Goal: Task Accomplishment & Management: Use online tool/utility

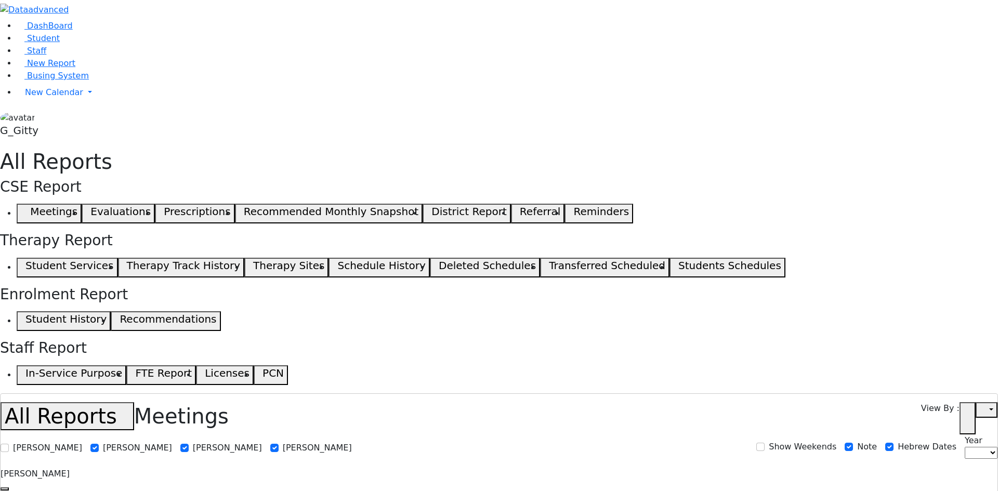
select select
click at [38, 43] on link "Student" at bounding box center [38, 38] width 43 height 10
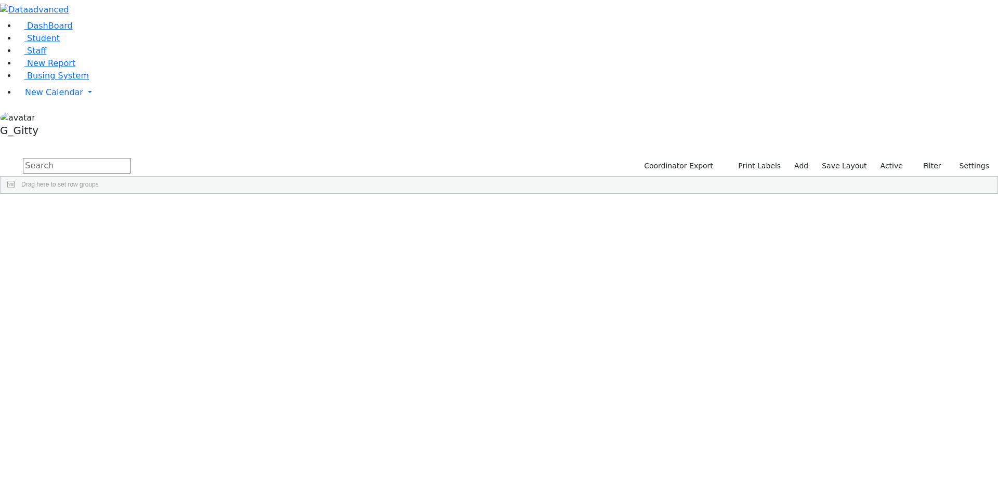
click at [147, 29] on div "DashBoard Student Staff New Report Busing System" at bounding box center [499, 97] width 998 height 194
click at [131, 158] on input "text" at bounding box center [77, 166] width 108 height 16
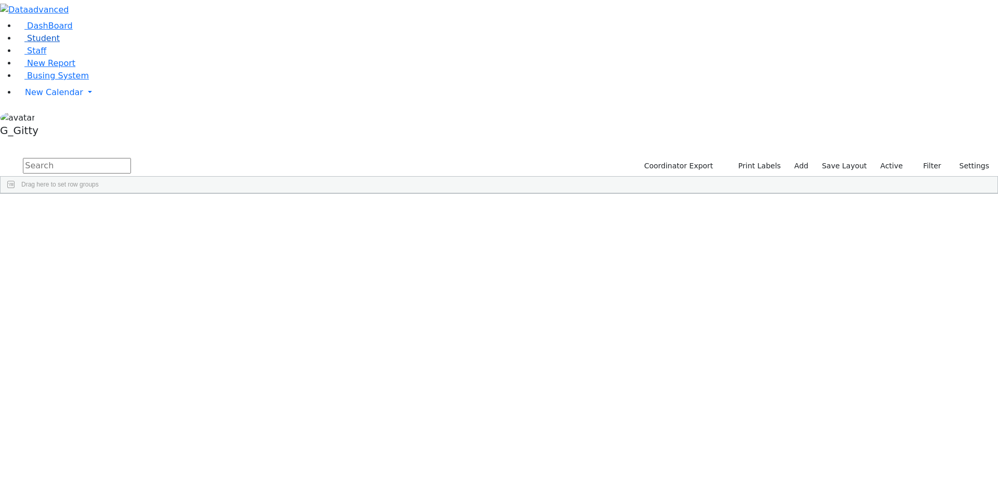
click at [45, 43] on span "Student" at bounding box center [43, 38] width 33 height 10
click at [131, 158] on input "text" at bounding box center [77, 166] width 108 height 16
type input "jacobow"
click at [131, 283] on div "Jacobowitz" at bounding box center [98, 290] width 66 height 15
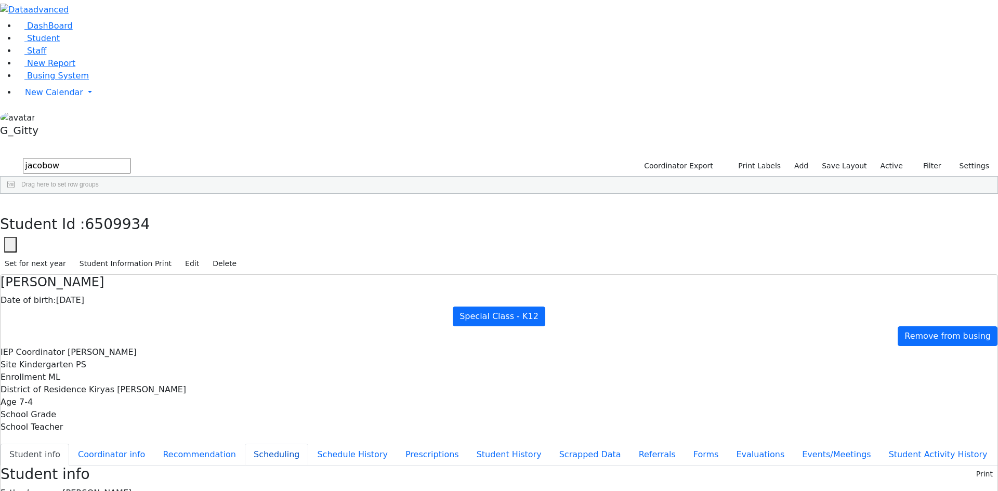
click at [245, 444] on button "Scheduling" at bounding box center [276, 455] width 63 height 22
click at [131, 487] on input "text" at bounding box center [77, 495] width 108 height 16
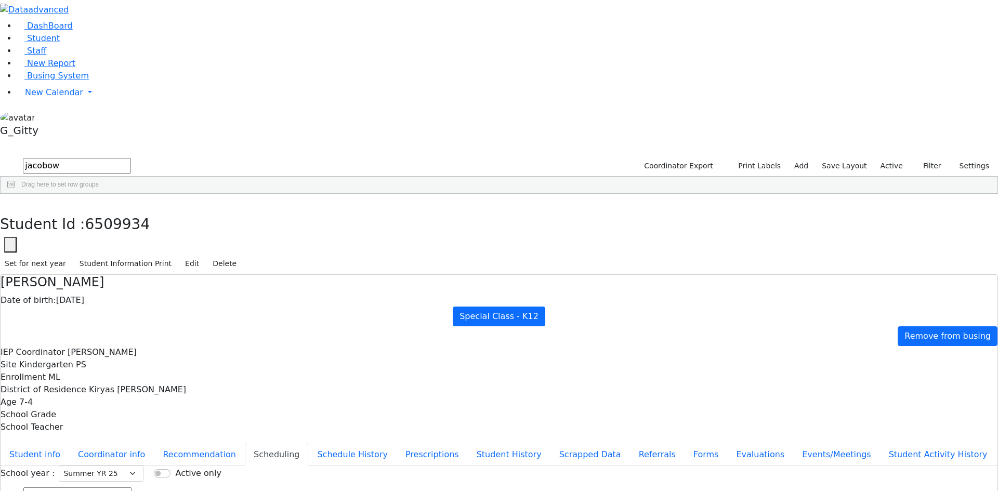
click at [131, 487] on input "text" at bounding box center [77, 495] width 108 height 16
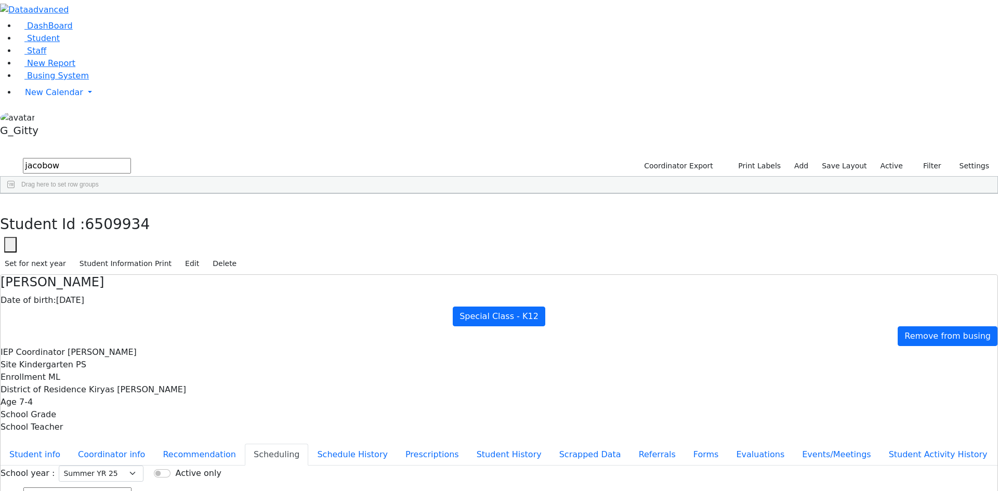
click at [131, 487] on input "text" at bounding box center [77, 495] width 108 height 16
click at [15, 194] on button "button" at bounding box center [7, 205] width 15 height 22
click at [56, 97] on span "New Calendar" at bounding box center [54, 92] width 58 height 10
click at [55, 118] on span "Calendar" at bounding box center [40, 113] width 37 height 10
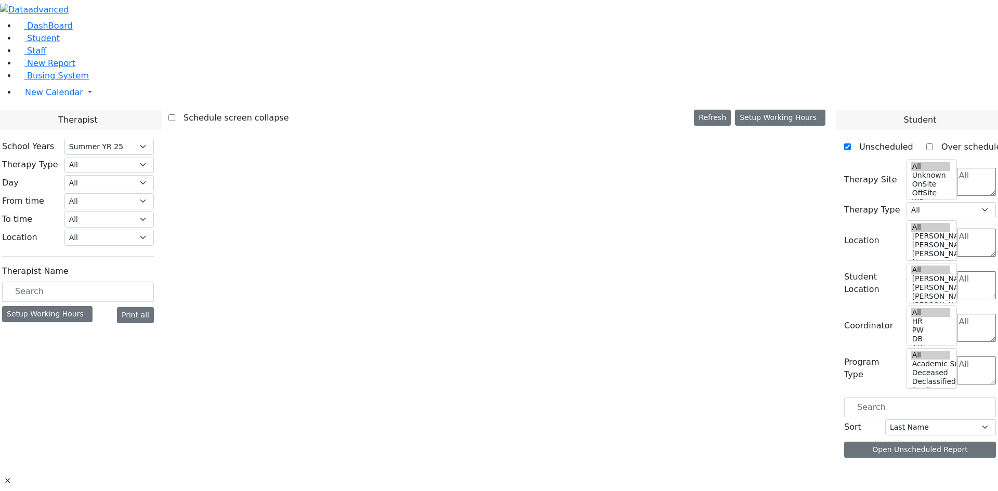
select select "211"
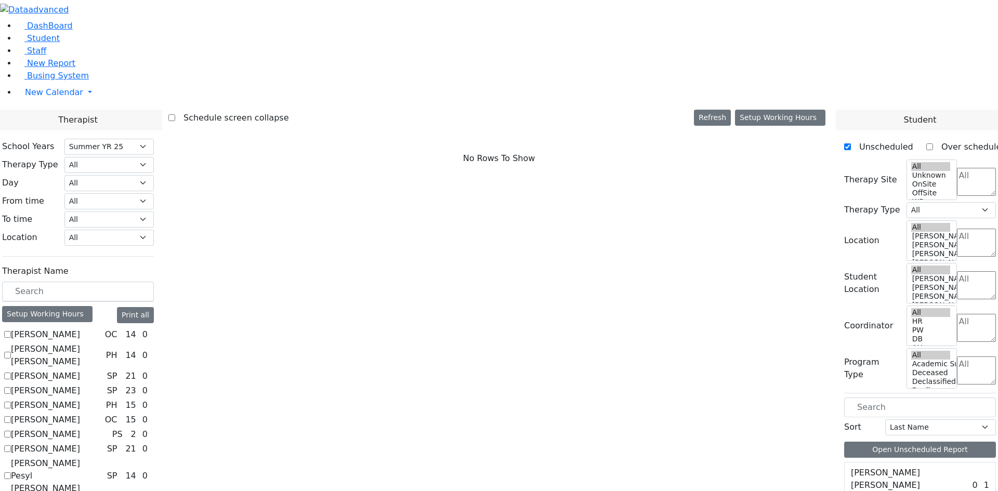
scroll to position [104, 0]
checkbox input "true"
select select "3"
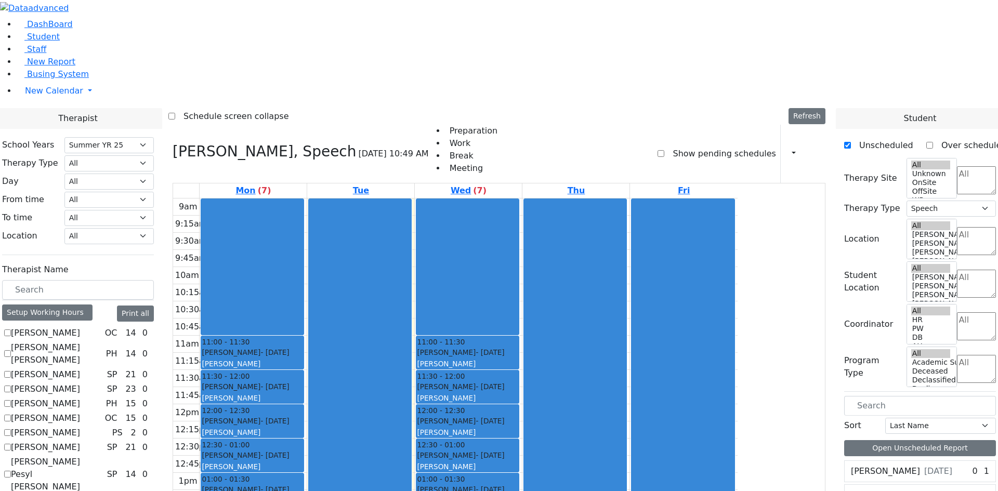
scroll to position [0, 0]
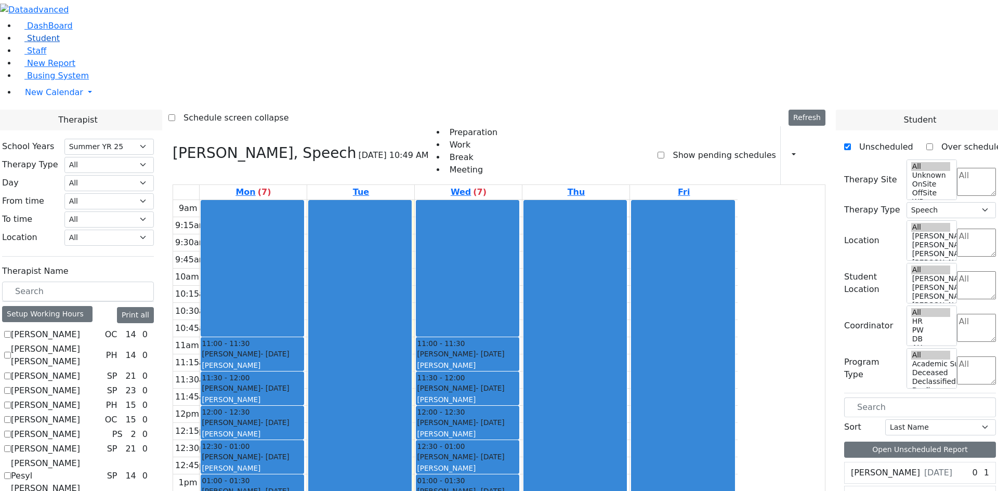
click at [44, 43] on link "Student" at bounding box center [38, 38] width 43 height 10
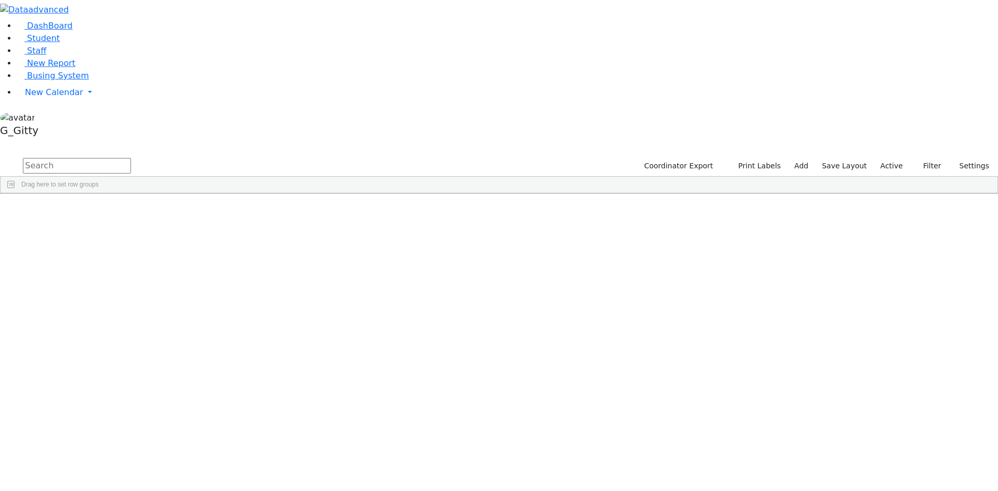
click at [131, 158] on input "text" at bounding box center [77, 166] width 108 height 16
type input "jacobowit"
click at [65, 283] on div "6509934" at bounding box center [33, 290] width 65 height 15
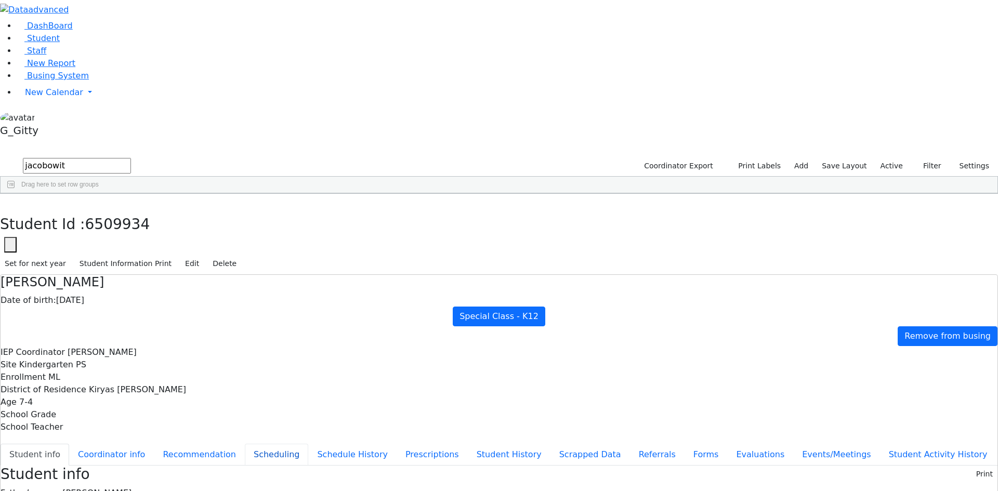
click at [245, 444] on button "Scheduling" at bounding box center [276, 455] width 63 height 22
click at [10, 202] on icon "button" at bounding box center [8, 205] width 6 height 6
click at [40, 56] on link "Staff" at bounding box center [32, 51] width 30 height 10
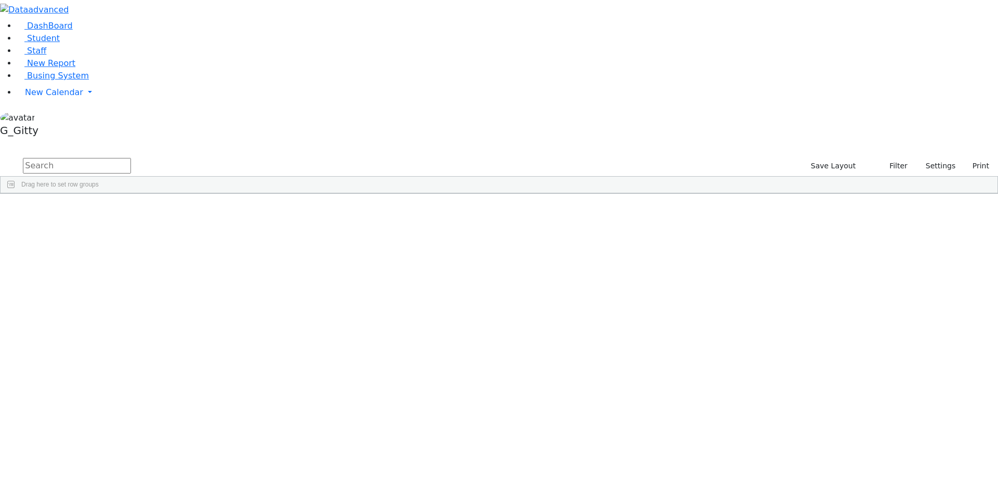
click at [131, 158] on input "text" at bounding box center [77, 166] width 108 height 16
type input "leiner"
click at [99, 181] on span "Drag here to set row groups" at bounding box center [59, 184] width 77 height 7
click at [131, 158] on input "leiner" at bounding box center [77, 166] width 108 height 16
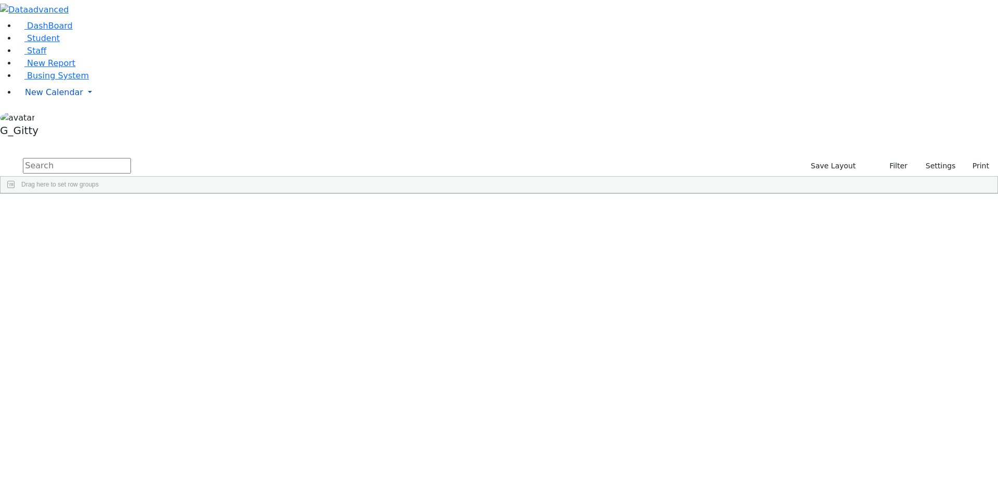
click at [61, 97] on span "New Calendar" at bounding box center [54, 92] width 58 height 10
click at [60, 118] on span "Calendar" at bounding box center [40, 113] width 37 height 10
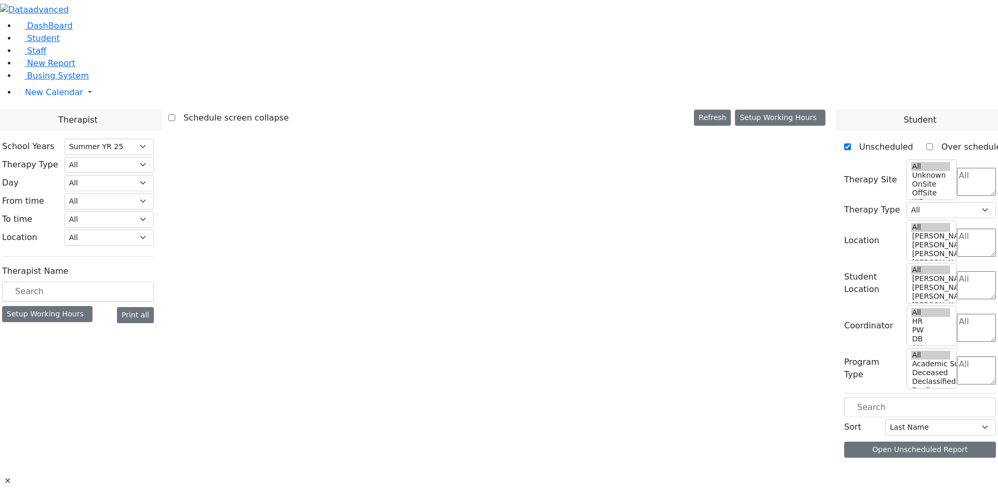
select select "211"
select select "3"
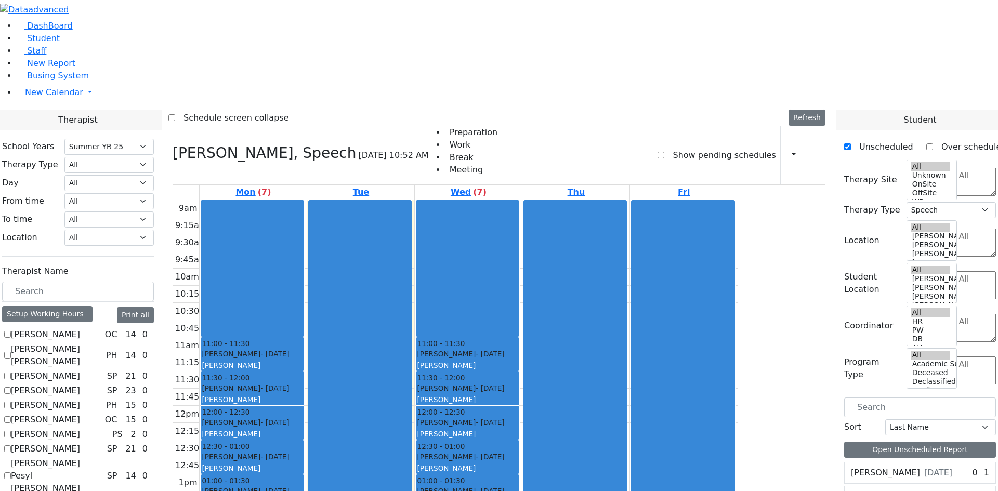
scroll to position [104, 0]
checkbox input "false"
select select
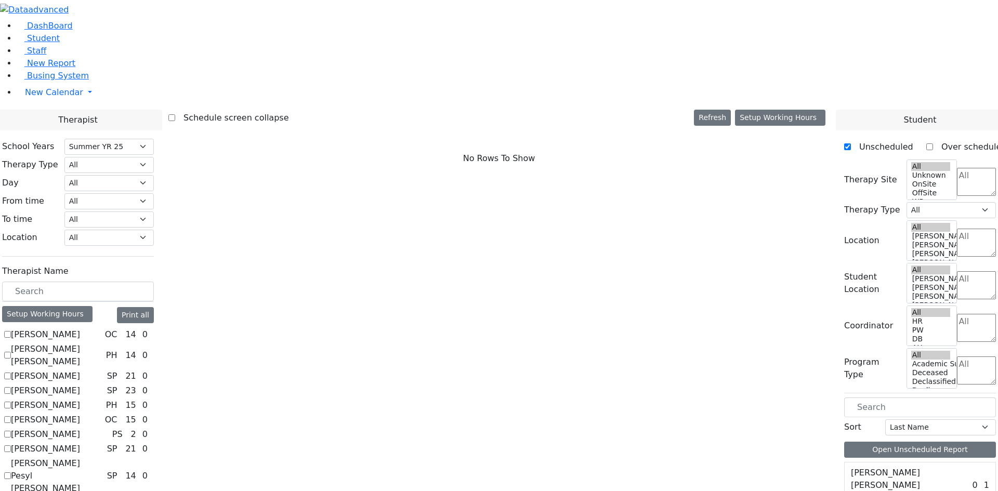
scroll to position [260, 0]
checkbox input "true"
select select "1"
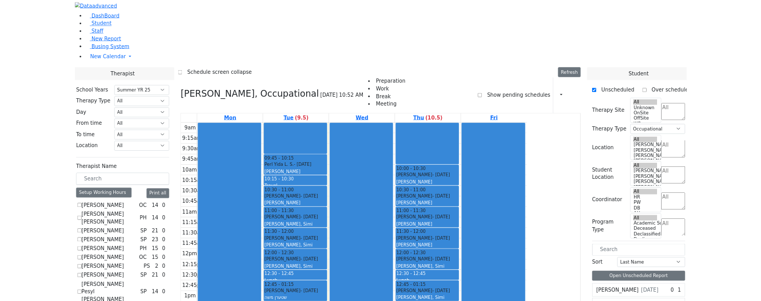
scroll to position [2, 0]
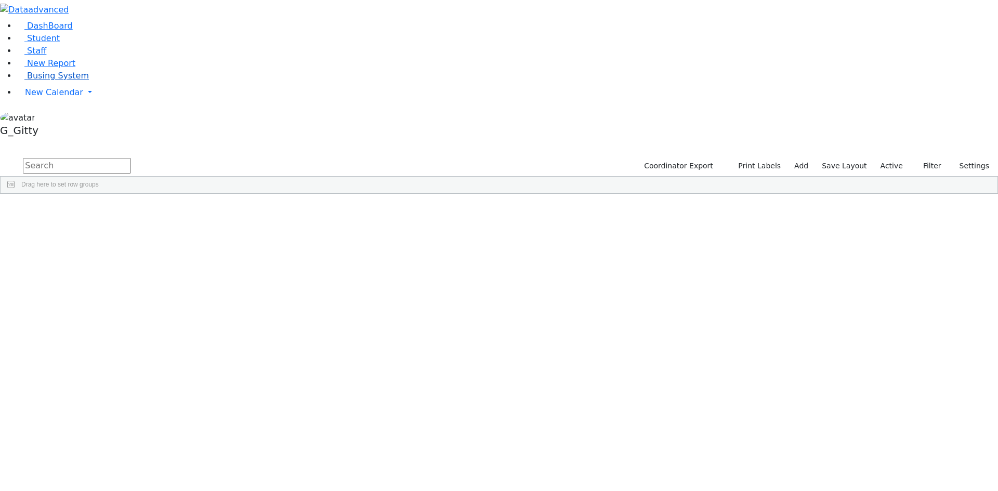
click at [43, 81] on link "Busing System" at bounding box center [53, 76] width 72 height 10
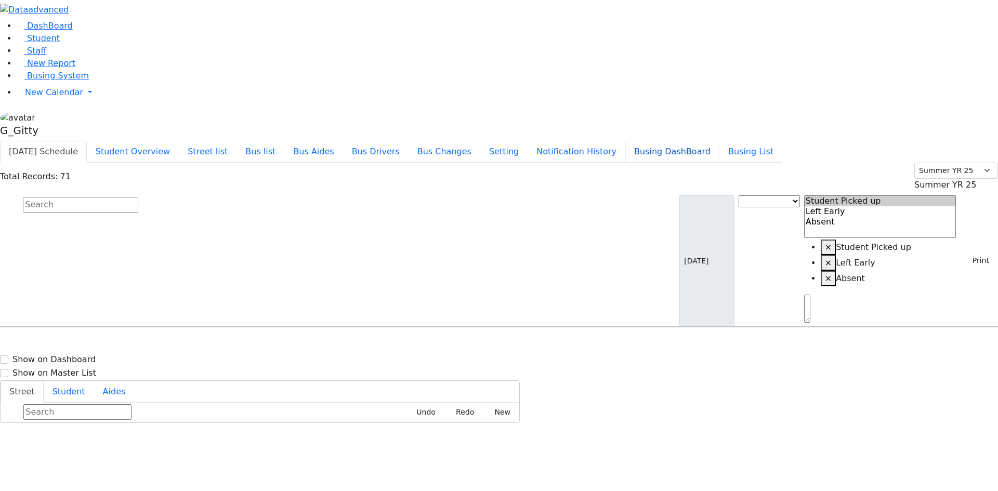
click at [680, 141] on button "Busing DashBoard" at bounding box center [672, 152] width 94 height 22
click at [49, 68] on span "New Report" at bounding box center [51, 63] width 48 height 10
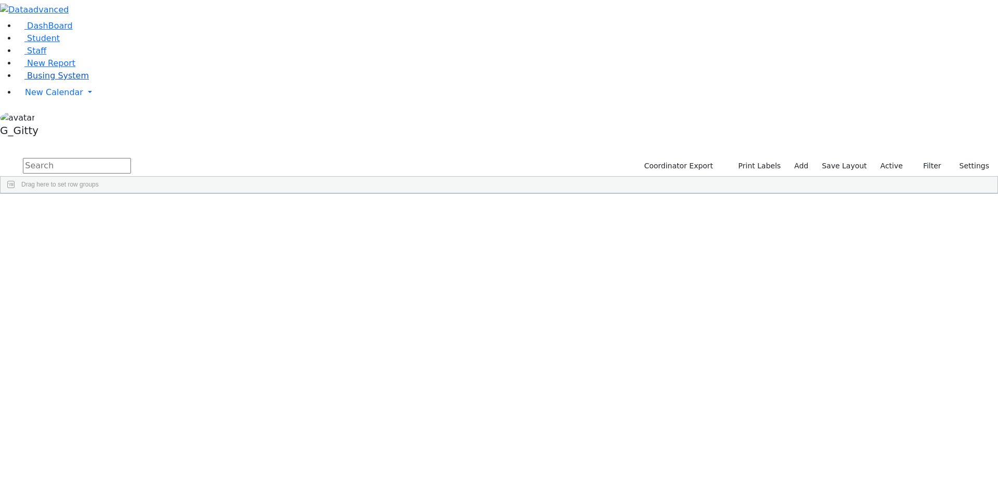
click at [60, 81] on span "Busing System" at bounding box center [58, 76] width 62 height 10
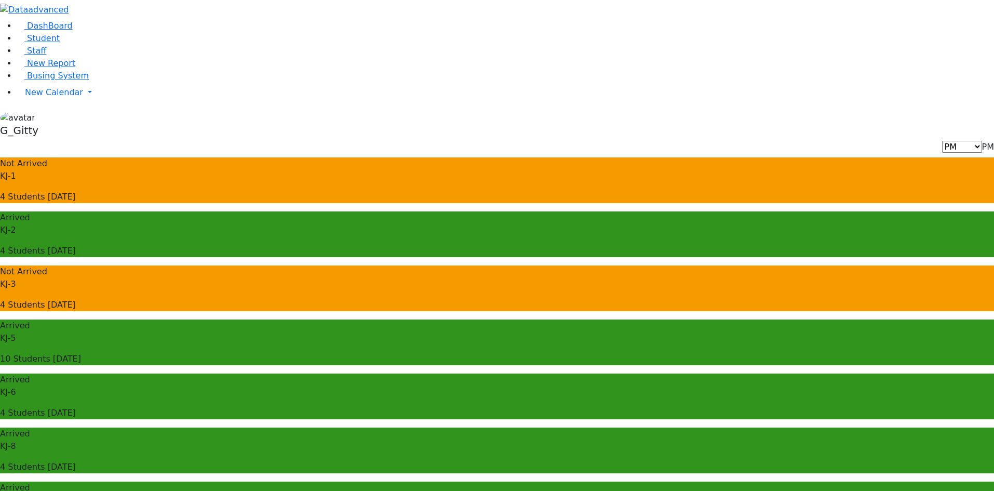
drag, startPoint x: 830, startPoint y: 369, endPoint x: 830, endPoint y: 376, distance: 6.8
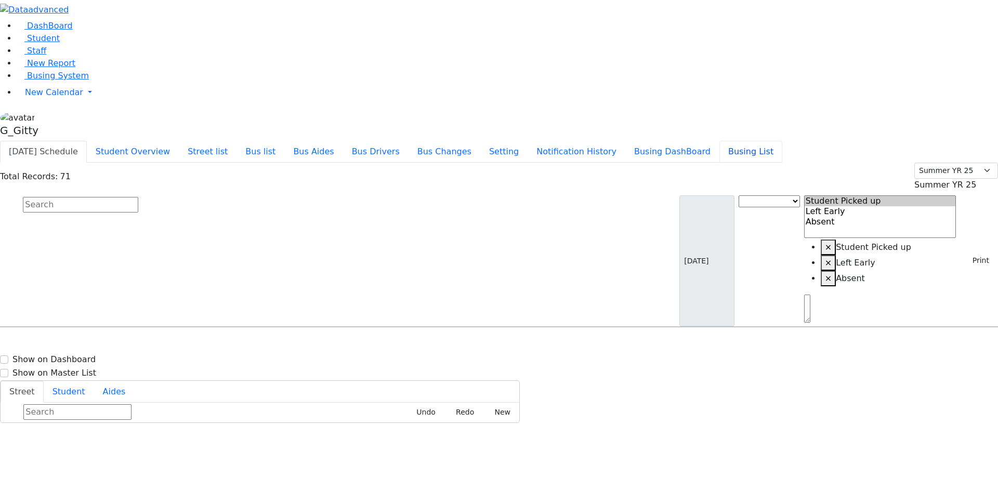
click at [782, 141] on button "Busing List" at bounding box center [750, 152] width 63 height 22
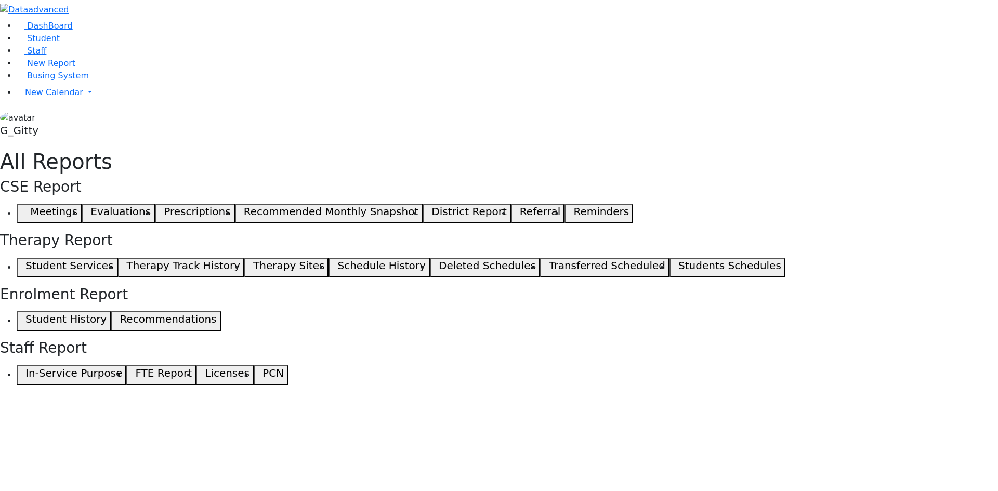
click at [25, 207] on span "button" at bounding box center [23, 213] width 5 height 12
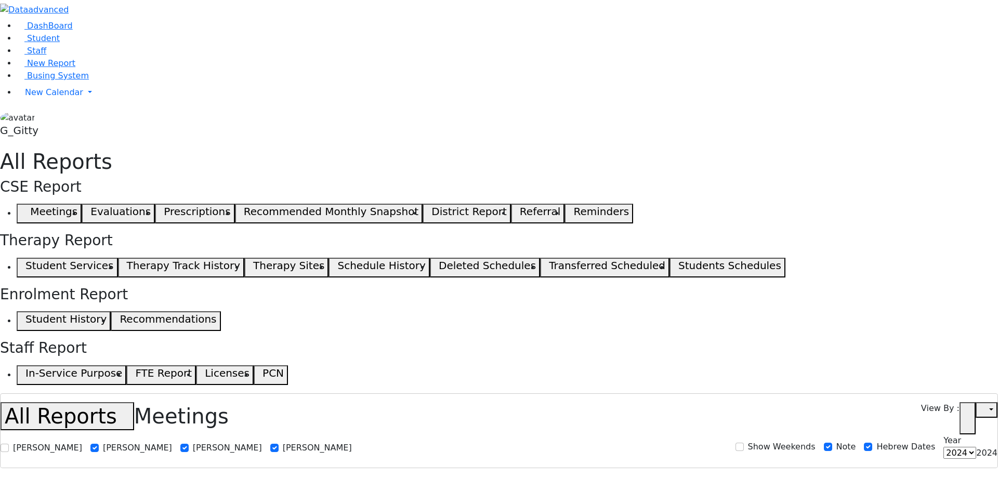
select select
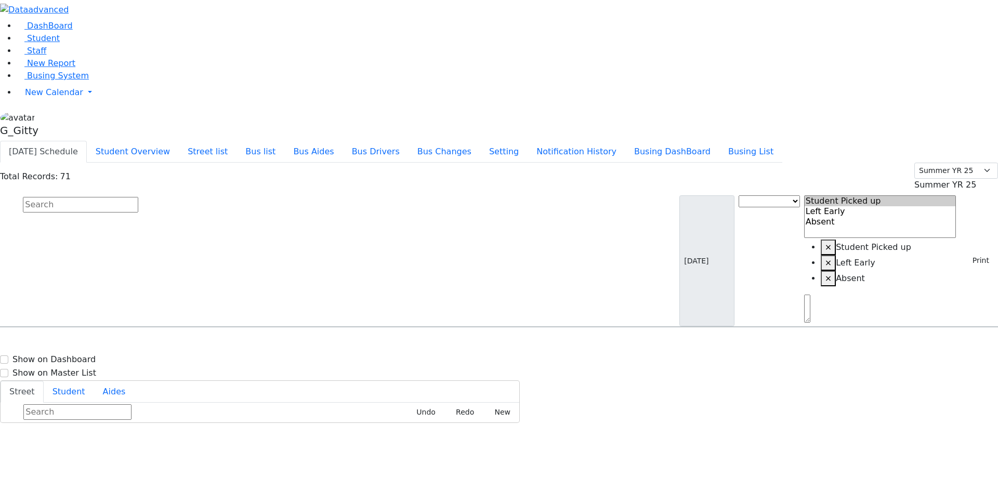
click at [60, 43] on link "Student" at bounding box center [38, 38] width 43 height 10
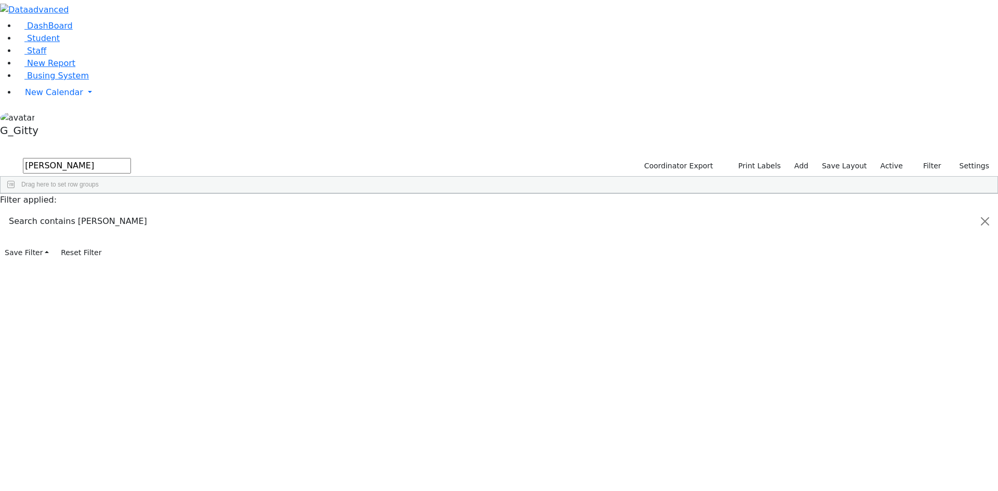
type input "[PERSON_NAME]"
click at [131, 225] on div "[PERSON_NAME]" at bounding box center [98, 232] width 66 height 15
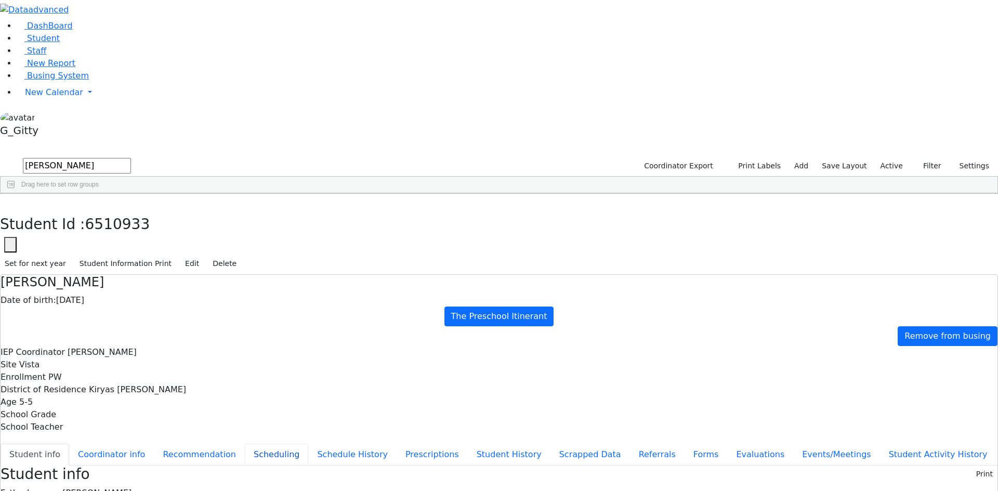
click at [245, 444] on button "Scheduling" at bounding box center [276, 455] width 63 height 22
click at [131, 487] on input "text" at bounding box center [77, 495] width 108 height 16
click at [15, 194] on button "button" at bounding box center [7, 205] width 15 height 22
click at [50, 43] on link "Student" at bounding box center [38, 38] width 43 height 10
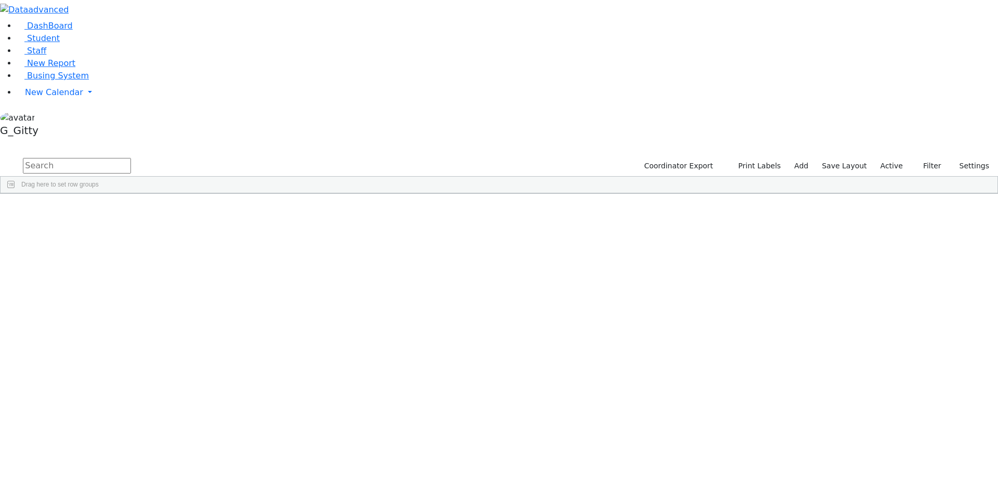
click at [131, 158] on input "text" at bounding box center [77, 166] width 108 height 16
type input "[PERSON_NAME]"
click at [131, 225] on div "[PERSON_NAME]" at bounding box center [98, 232] width 66 height 15
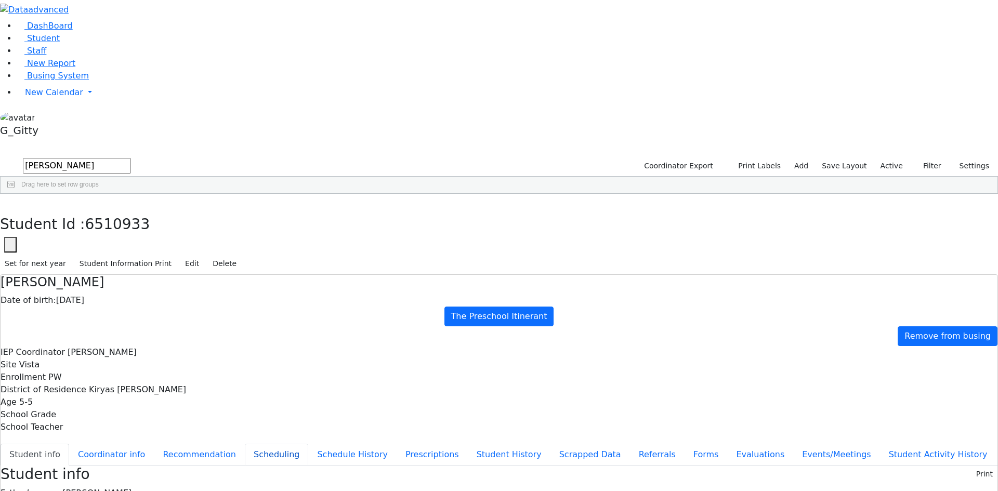
click at [245, 444] on button "Scheduling" at bounding box center [276, 455] width 63 height 22
click at [131, 487] on input "text" at bounding box center [77, 495] width 108 height 16
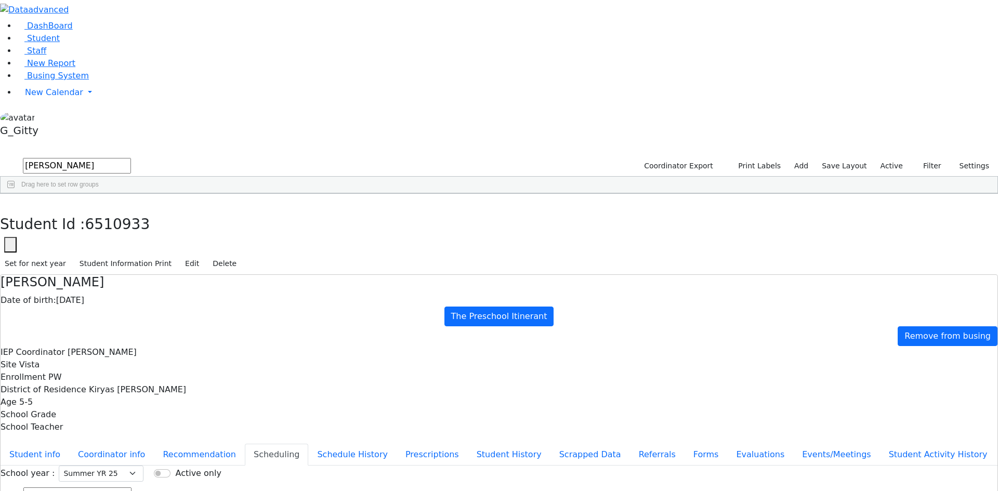
drag, startPoint x: 344, startPoint y: 249, endPoint x: 406, endPoint y: 247, distance: 61.4
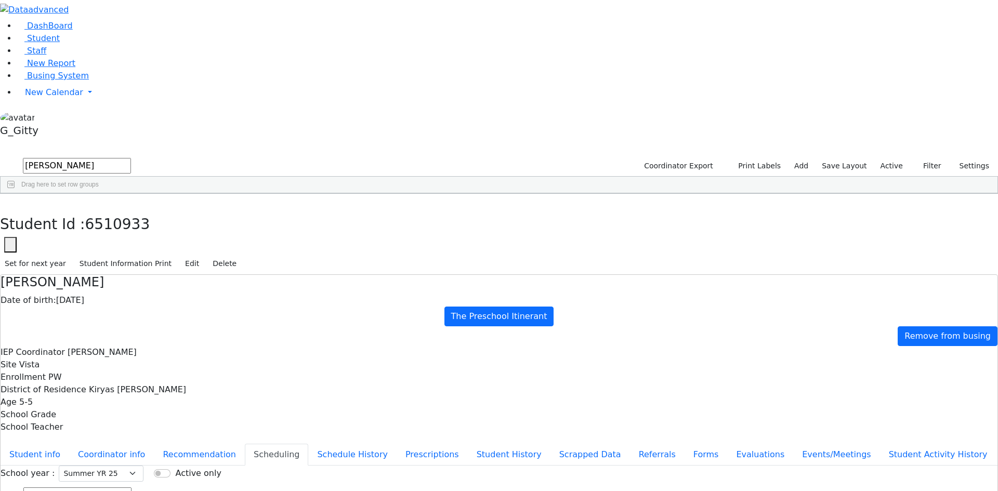
drag, startPoint x: 484, startPoint y: 275, endPoint x: 494, endPoint y: 277, distance: 10.0
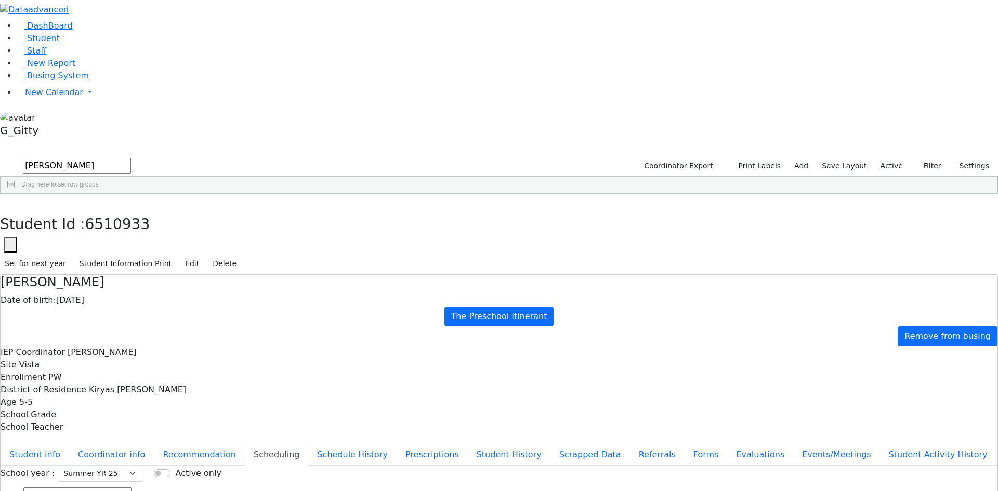
click at [10, 202] on icon "button" at bounding box center [8, 205] width 6 height 6
click at [46, 56] on link "Staff" at bounding box center [32, 51] width 30 height 10
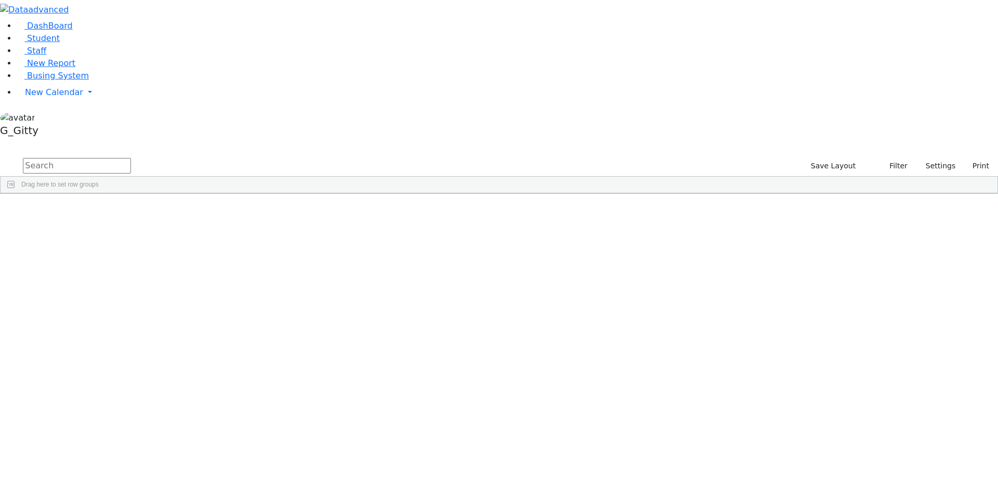
click at [131, 158] on input "text" at bounding box center [77, 166] width 108 height 16
type input "adeen"
click at [183, 210] on div "11170 Reiss Adeena Physical Therapist Assistant Physical Therapy (347) 528-3611…" at bounding box center [494, 217] width 986 height 15
click at [59, 210] on div "11170" at bounding box center [30, 217] width 58 height 15
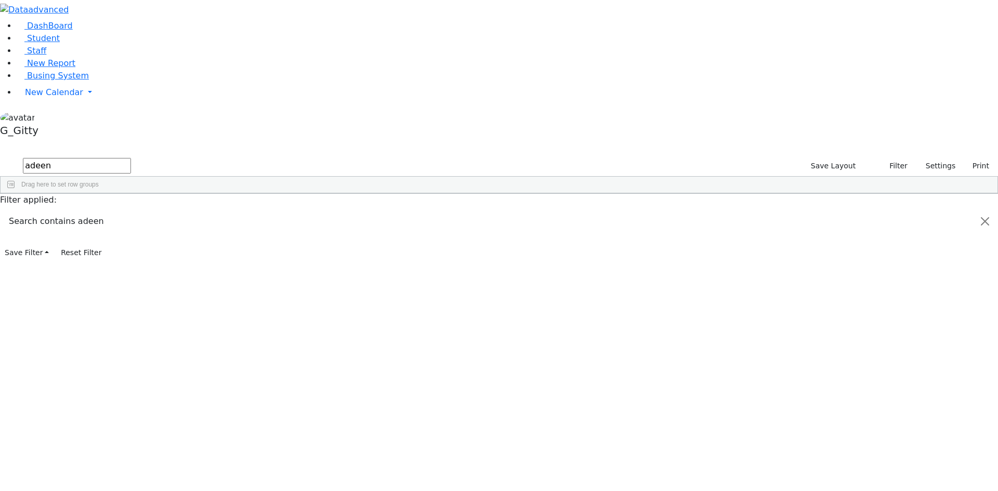
click at [59, 210] on div "11170" at bounding box center [30, 217] width 58 height 15
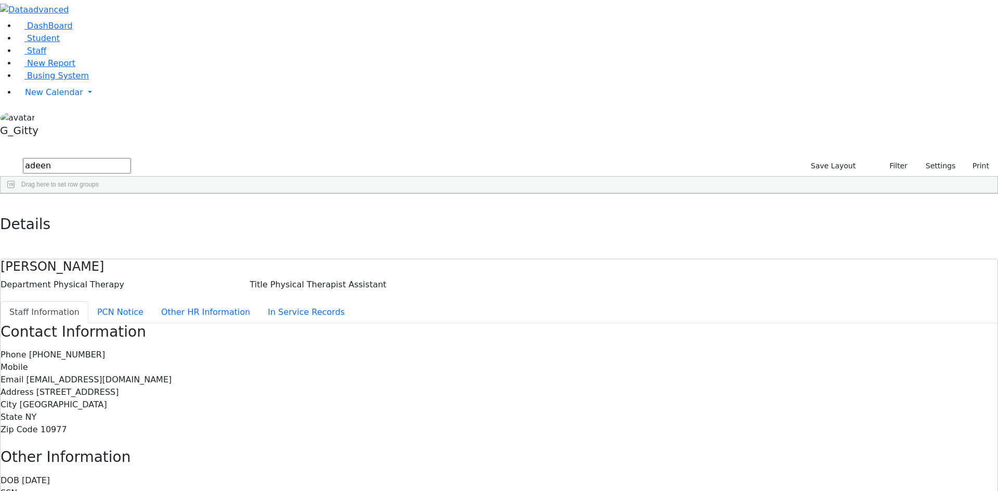
drag, startPoint x: 210, startPoint y: 19, endPoint x: 509, endPoint y: 358, distance: 452.0
click at [509, 358] on div "Details Reiss Adeena Department Physical Therapy Title Physical Therapist Assis…" at bounding box center [499, 384] width 998 height 381
drag, startPoint x: 508, startPoint y: 286, endPoint x: 410, endPoint y: 285, distance: 97.2
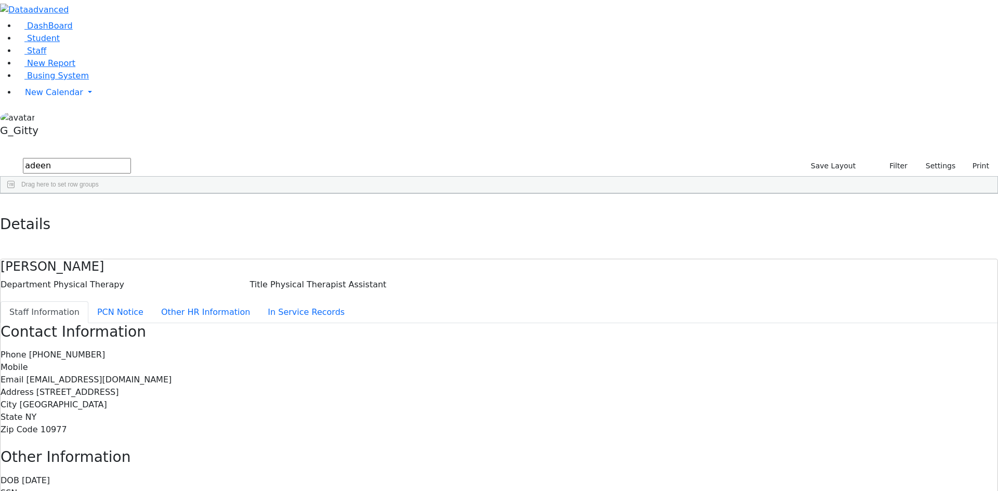
drag, startPoint x: 330, startPoint y: 115, endPoint x: 518, endPoint y: 368, distance: 315.0
click at [518, 368] on div "Contact Information Phone (347) 528-3611 Mobile Email adeenareiss@gmail.com Add…" at bounding box center [499, 448] width 996 height 251
click at [15, 194] on button "button" at bounding box center [7, 205] width 15 height 22
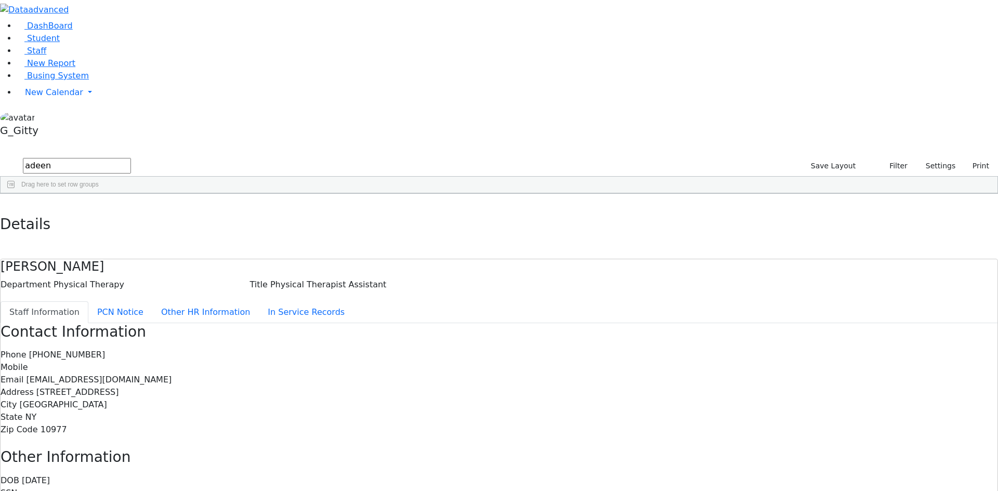
click at [131, 158] on input "adeen" at bounding box center [77, 166] width 108 height 16
click at [39, 103] on link "New Calendar" at bounding box center [507, 92] width 981 height 21
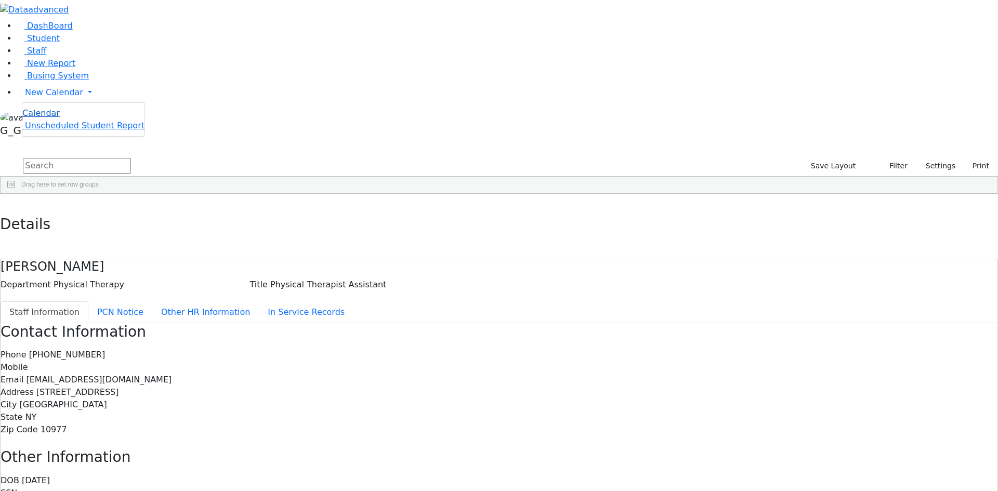
click at [39, 118] on span "Calendar" at bounding box center [40, 113] width 37 height 10
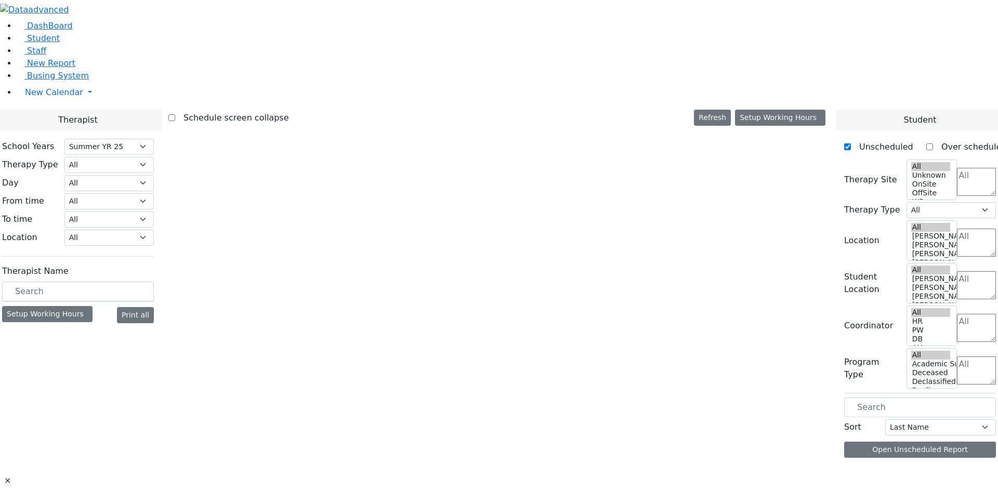
select select "211"
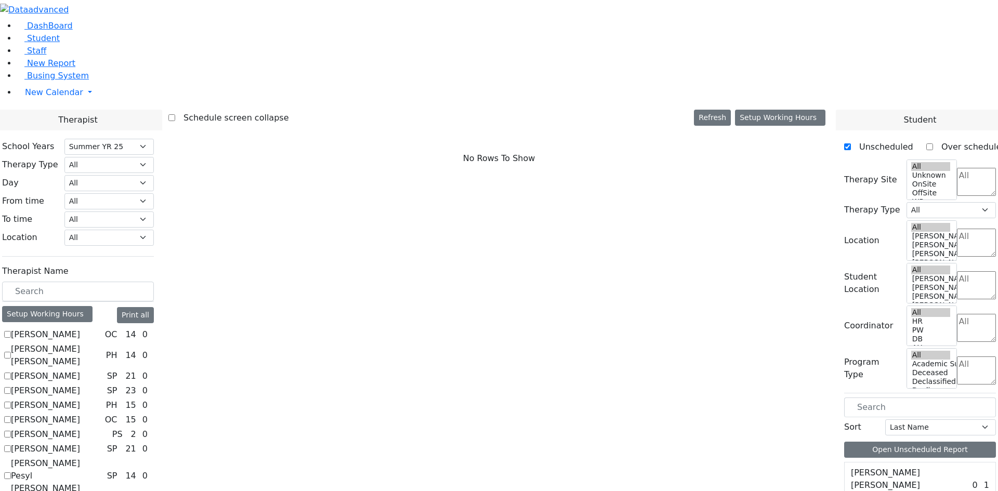
scroll to position [260, 0]
checkbox input "true"
select select "1"
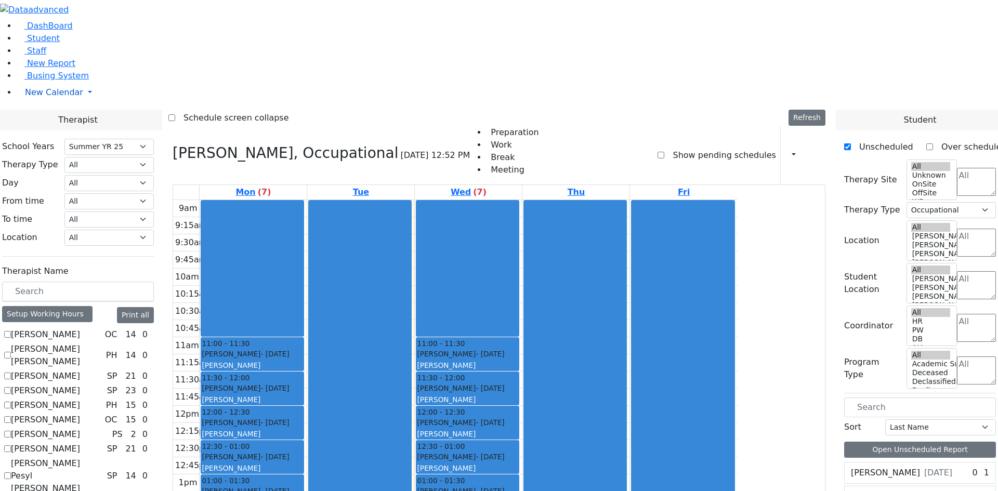
click at [68, 97] on span "New Calendar" at bounding box center [54, 92] width 58 height 10
checkbox input "false"
select select
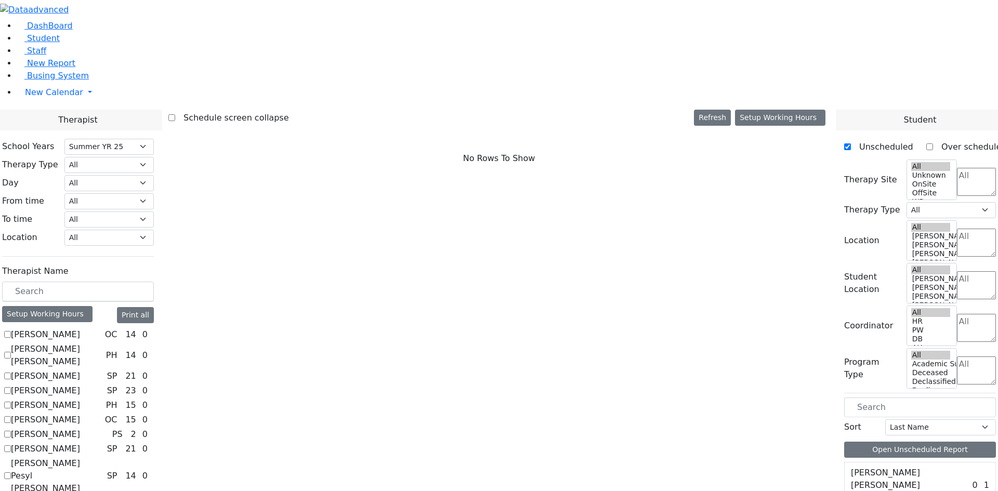
scroll to position [364, 0]
checkbox input "true"
select select "2"
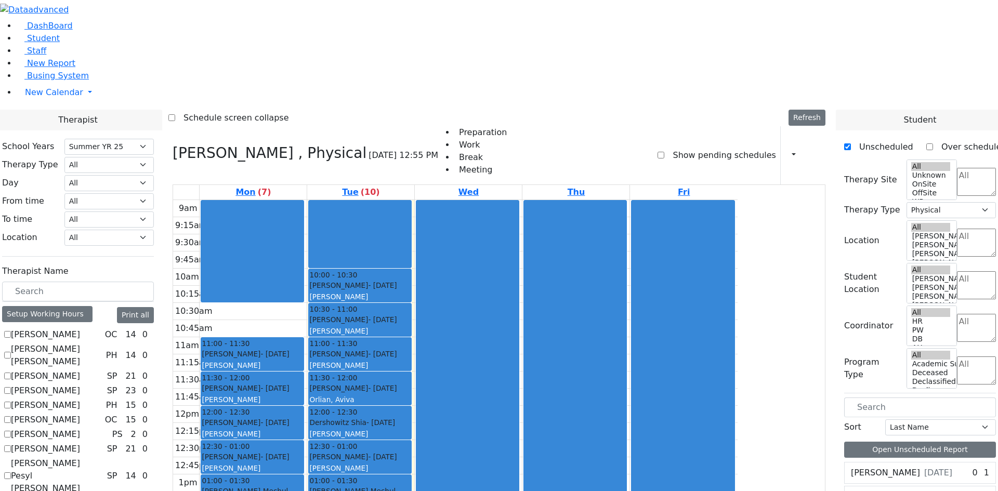
checkbox input "false"
select select
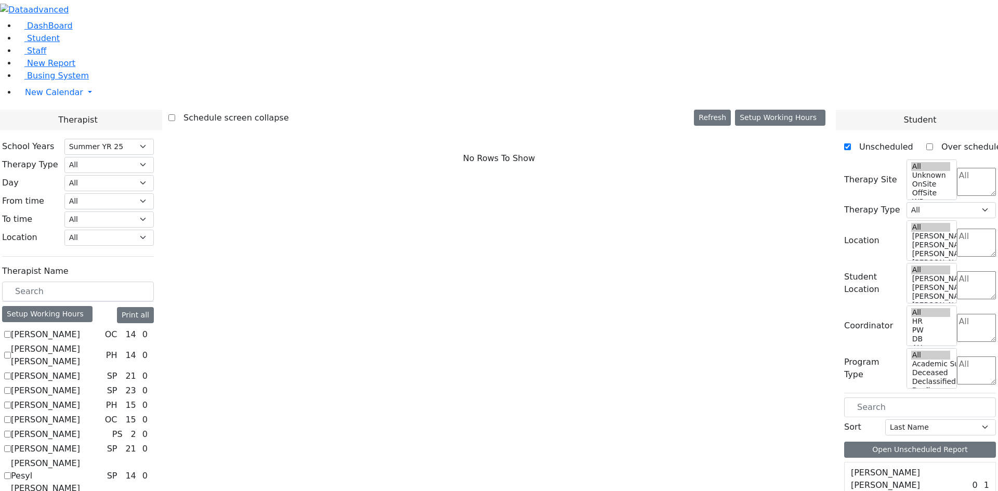
click at [34, 43] on span "Student" at bounding box center [43, 38] width 33 height 10
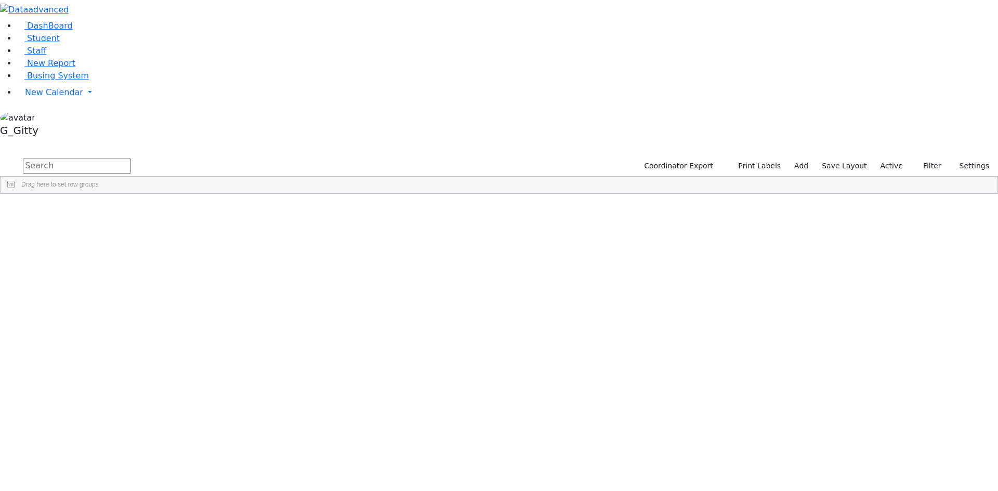
click at [131, 158] on input "text" at bounding box center [77, 166] width 108 height 16
type input "nove"
click at [131, 210] on div "Nove" at bounding box center [98, 217] width 66 height 15
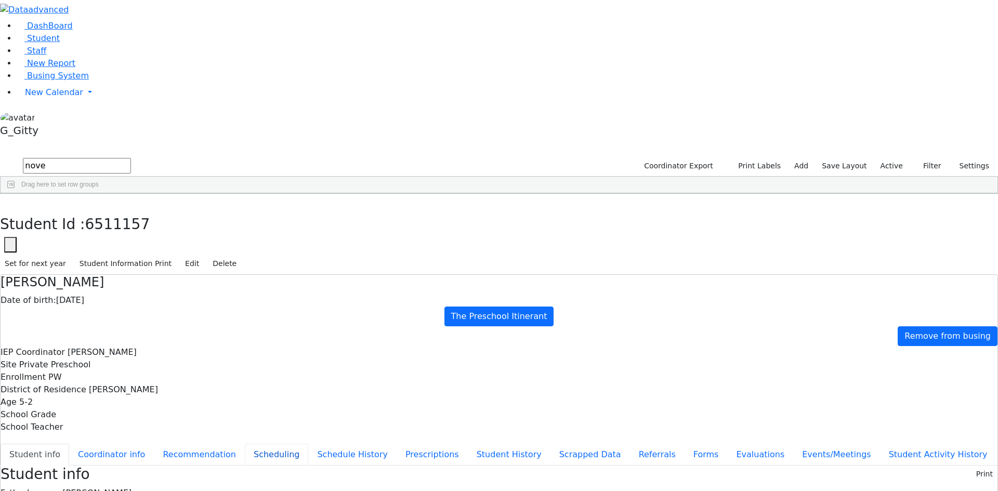
click at [250, 444] on button "Scheduling" at bounding box center [276, 455] width 63 height 22
click at [131, 487] on input "text" at bounding box center [77, 495] width 108 height 16
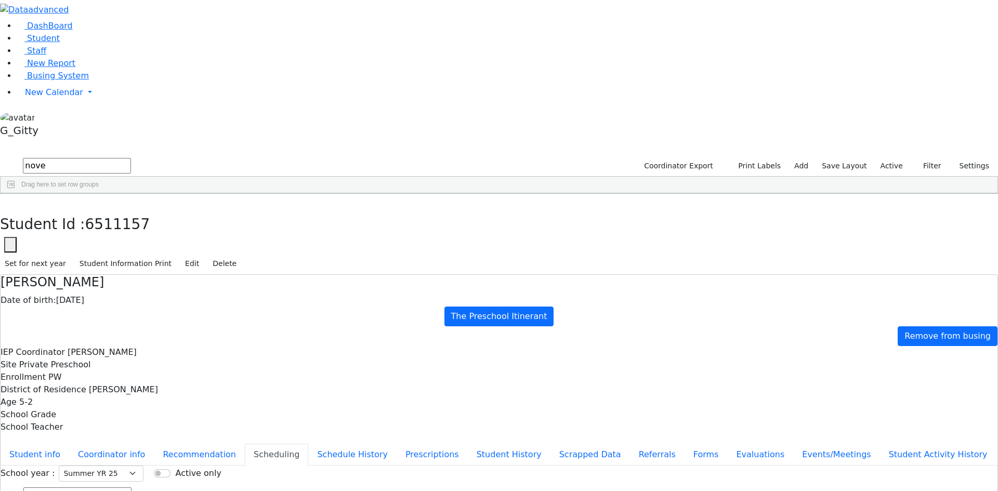
click at [15, 194] on button "button" at bounding box center [7, 205] width 15 height 22
click at [131, 158] on input "nove" at bounding box center [77, 166] width 108 height 16
click at [43, 56] on link "Staff" at bounding box center [32, 51] width 30 height 10
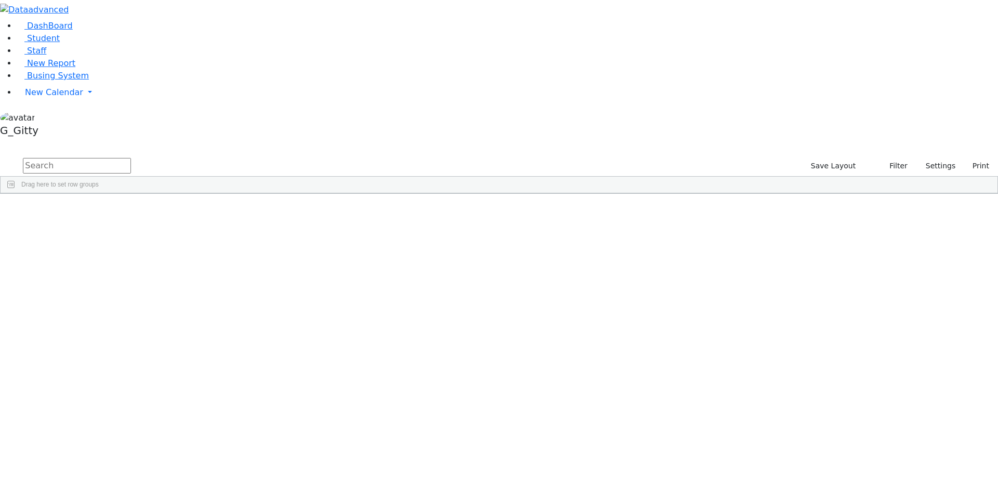
click at [131, 158] on input "text" at bounding box center [77, 166] width 108 height 16
type input "berkowi"
click at [201, 210] on div "11359 Berkowitz Pessy Teacher Aide Bilingual Female Paraprofessional (845) 506-…" at bounding box center [494, 224] width 986 height 29
click at [131, 158] on input "berkowi" at bounding box center [77, 166] width 108 height 16
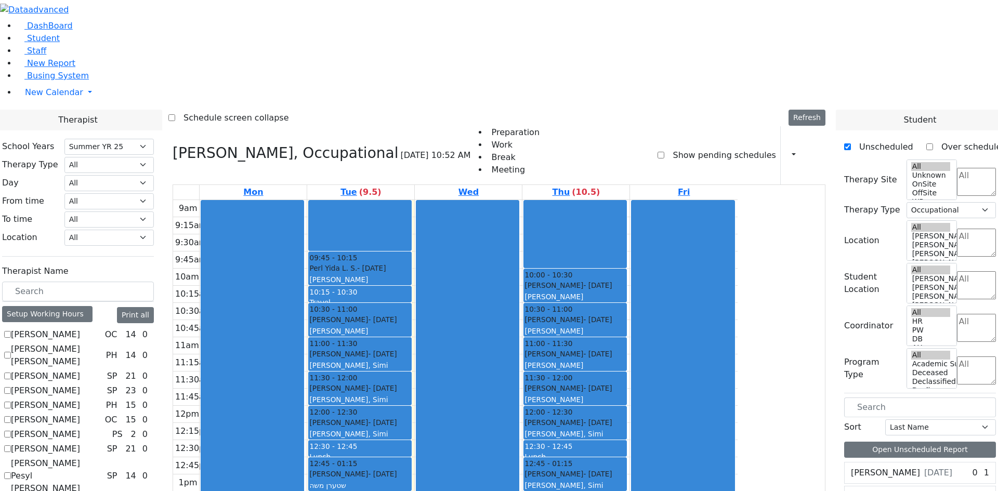
select select "211"
select select "1"
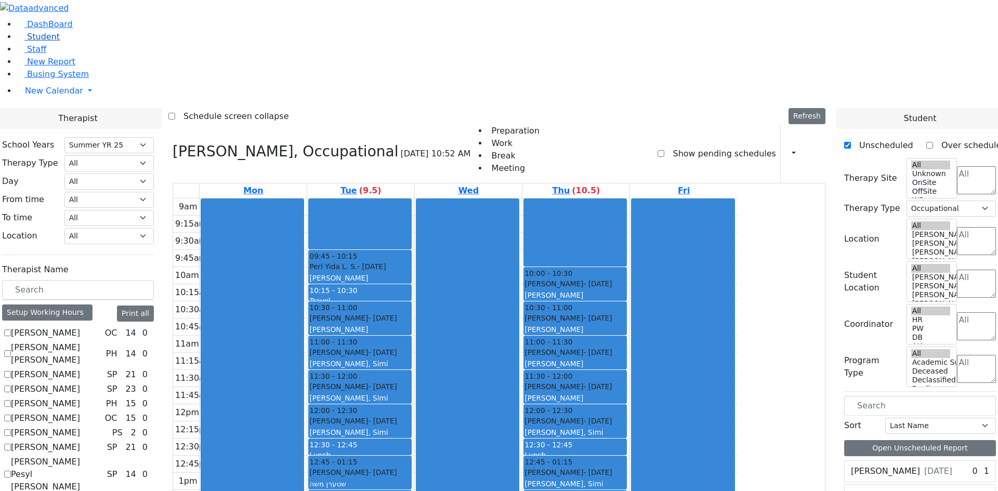
scroll to position [260, 0]
click at [45, 42] on span "Student" at bounding box center [43, 37] width 33 height 10
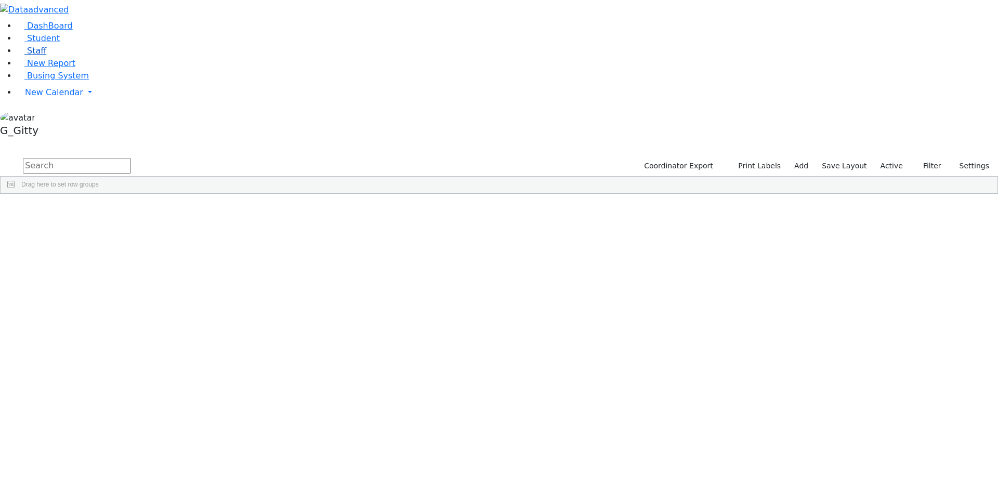
click at [35, 56] on span "Staff" at bounding box center [36, 51] width 19 height 10
click at [131, 158] on input "text" at bounding box center [77, 166] width 108 height 16
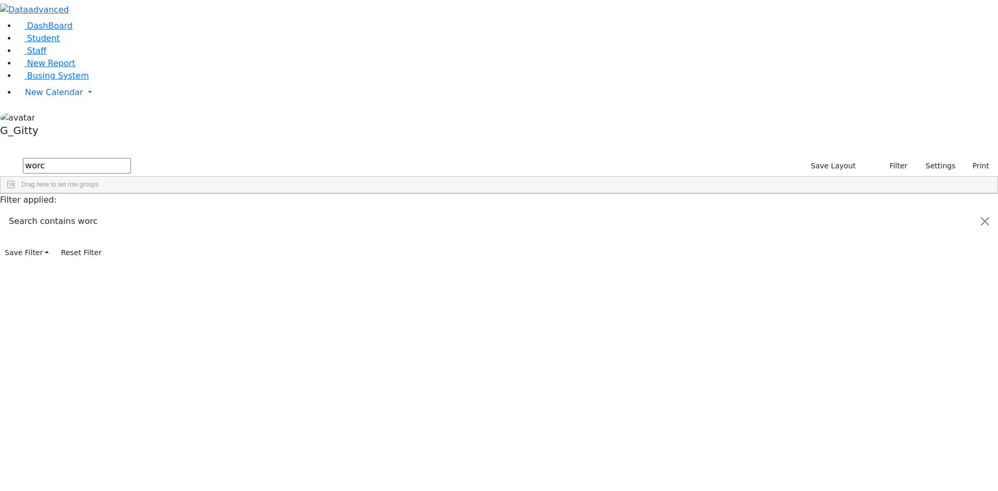
type input "worc"
click at [619, 225] on div "1539 Worch Pinchas Vocational Director Teaching 347-423-2335 --- --- Public Sch…" at bounding box center [494, 217] width 986 height 15
click at [522, 225] on div "1539 Worch Pinchas Vocational Director Teaching 347-423-2335 --- --- Public Sch…" at bounding box center [494, 217] width 986 height 15
click at [587, 225] on div "1539 Worch Pinchas Vocational Director Teaching 347-423-2335 --- --- Public Sch…" at bounding box center [494, 217] width 986 height 15
click at [667, 225] on div "1539 Worch Pinchas Vocational Director Teaching 347-423-2335 --- --- Public Sch…" at bounding box center [494, 217] width 986 height 15
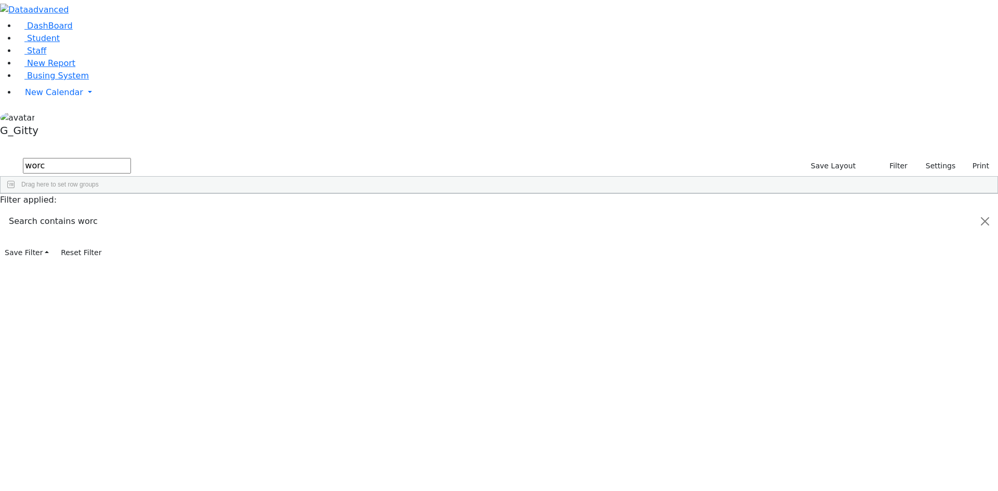
drag, startPoint x: 671, startPoint y: 304, endPoint x: 670, endPoint y: 312, distance: 7.8
click at [671, 225] on div "1539 Worch Pinchas Vocational Director Teaching 347-423-2335 --- --- Public Sch…" at bounding box center [494, 217] width 986 height 15
click at [27, 81] on span "Busing System" at bounding box center [58, 76] width 62 height 10
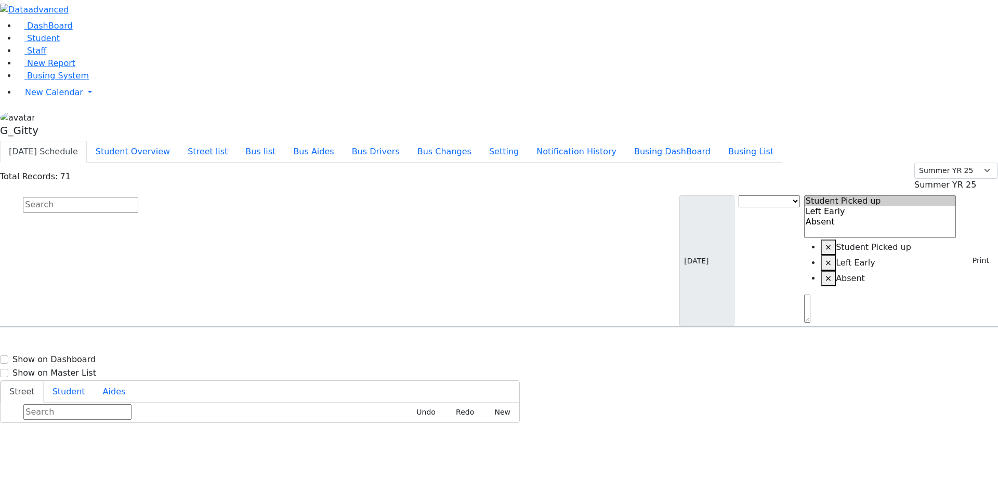
click at [138, 197] on input "text" at bounding box center [80, 205] width 115 height 16
type input "[PERSON_NAME]"
click at [83, 357] on span "8457830670" at bounding box center [59, 361] width 48 height 9
select select
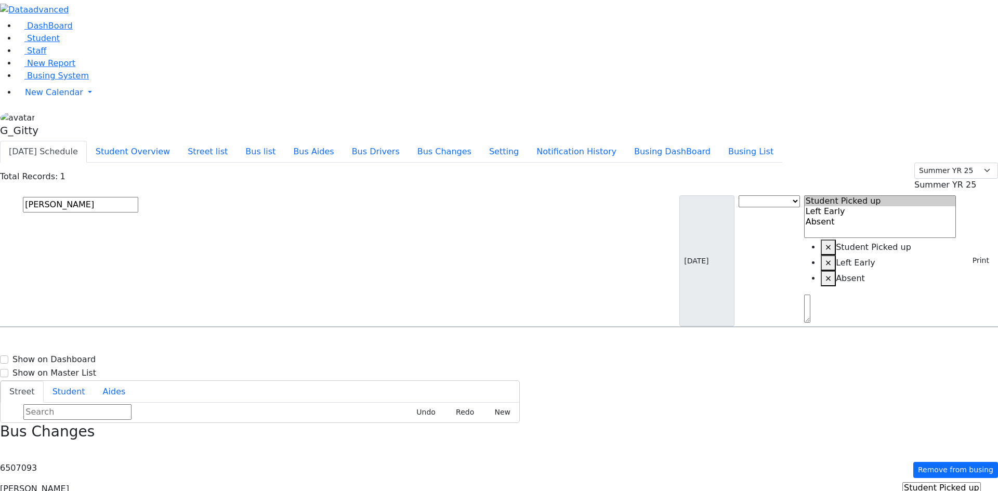
drag, startPoint x: 905, startPoint y: 138, endPoint x: 914, endPoint y: 138, distance: 9.4
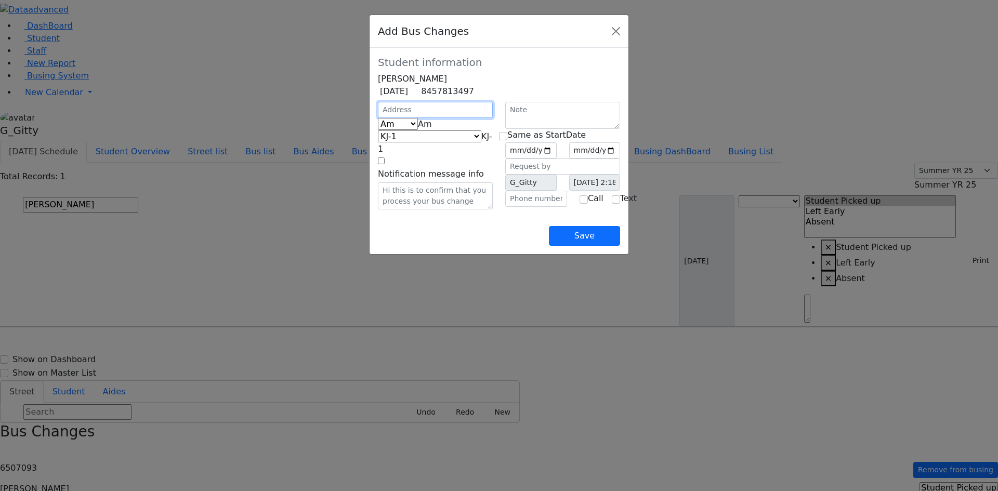
click at [378, 118] on input "text" at bounding box center [435, 110] width 115 height 16
type input "[STREET_ADDRESS]"
click at [536, 207] on input "text" at bounding box center [536, 199] width 62 height 16
type input "(845) 781-3497"
drag, startPoint x: 458, startPoint y: 244, endPoint x: 435, endPoint y: 230, distance: 26.4
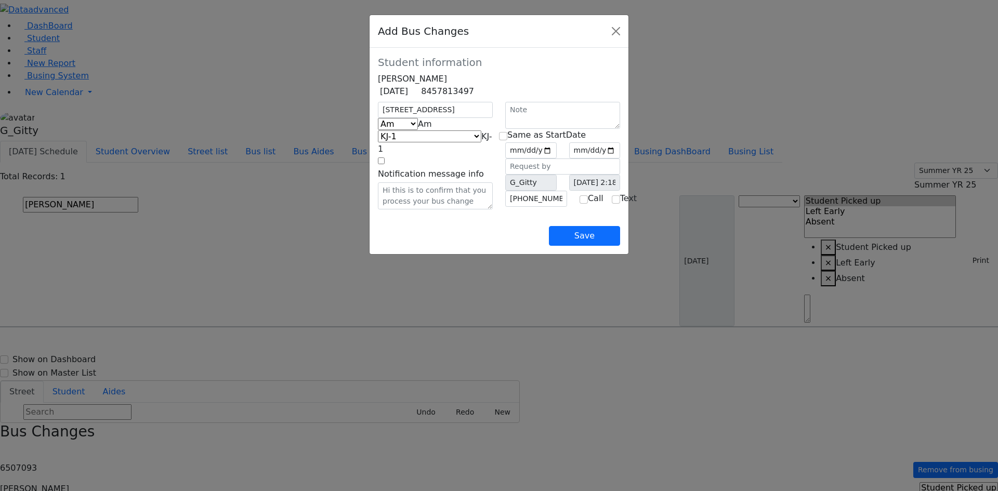
click at [457, 244] on div "Save" at bounding box center [499, 227] width 242 height 36
click at [418, 129] on span "Am" at bounding box center [425, 124] width 14 height 10
select select "2"
click at [392, 154] on span "KJ-1" at bounding box center [435, 142] width 114 height 22
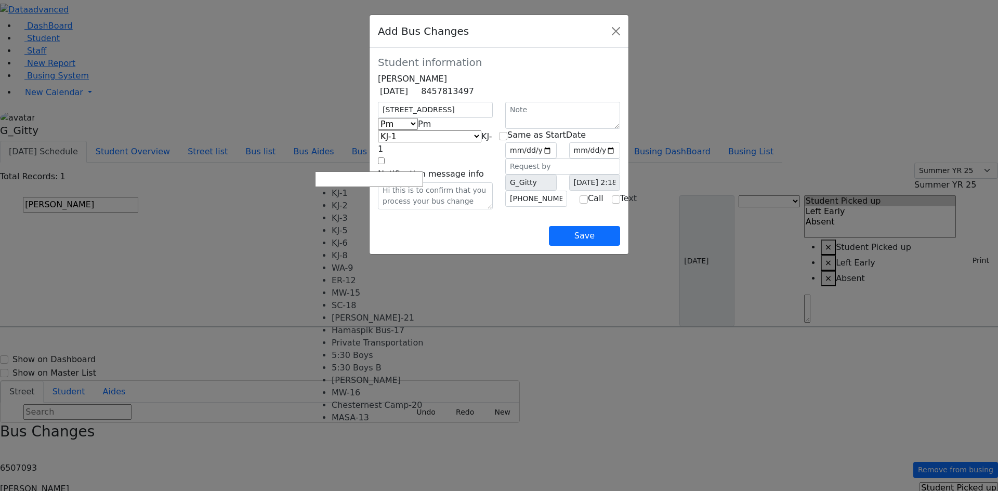
select select "283"
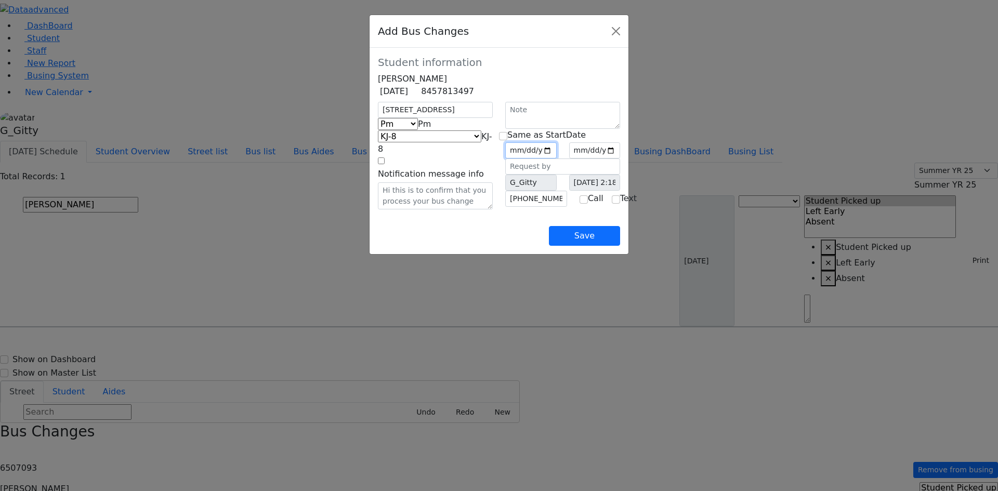
click at [556, 158] on input "date" at bounding box center [530, 150] width 51 height 16
type input "2025-08-12"
click at [505, 140] on input "checkbox" at bounding box center [503, 136] width 8 height 8
checkbox input "true"
type input "2025-08-12"
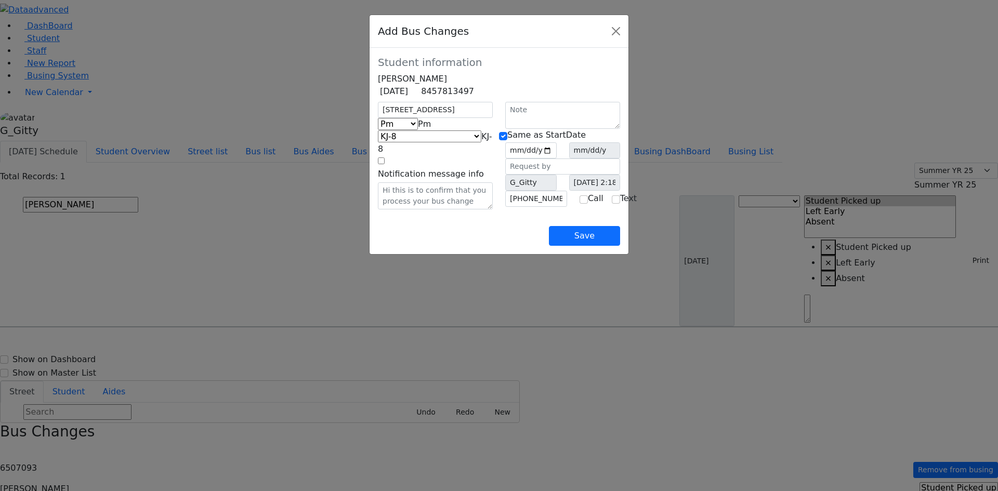
click at [462, 246] on div "Save" at bounding box center [499, 227] width 242 height 36
click at [469, 241] on div "Save" at bounding box center [499, 227] width 242 height 36
click at [620, 246] on button "Save" at bounding box center [584, 236] width 71 height 20
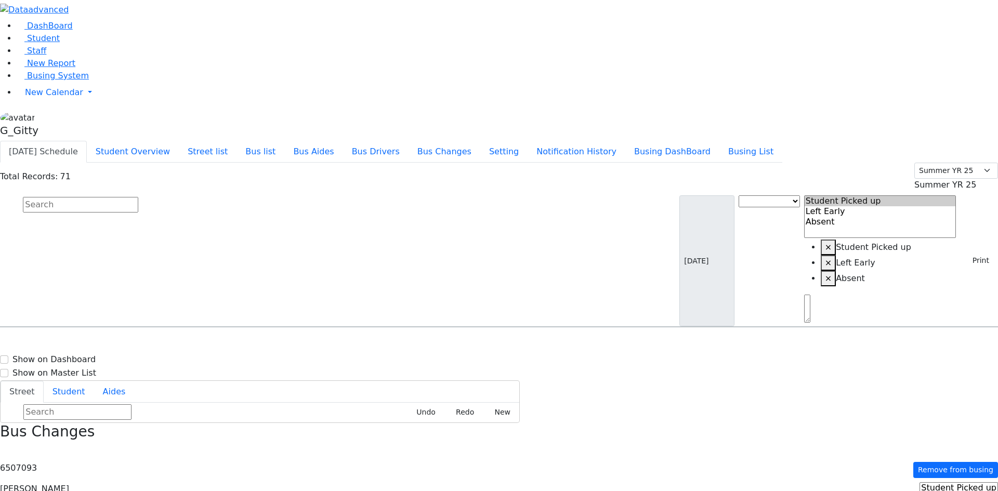
drag, startPoint x: 496, startPoint y: 81, endPoint x: 508, endPoint y: 86, distance: 12.8
click at [417, 327] on div "AM Bus" at bounding box center [355, 335] width 123 height 17
click at [27, 68] on link "New Report" at bounding box center [46, 63] width 59 height 10
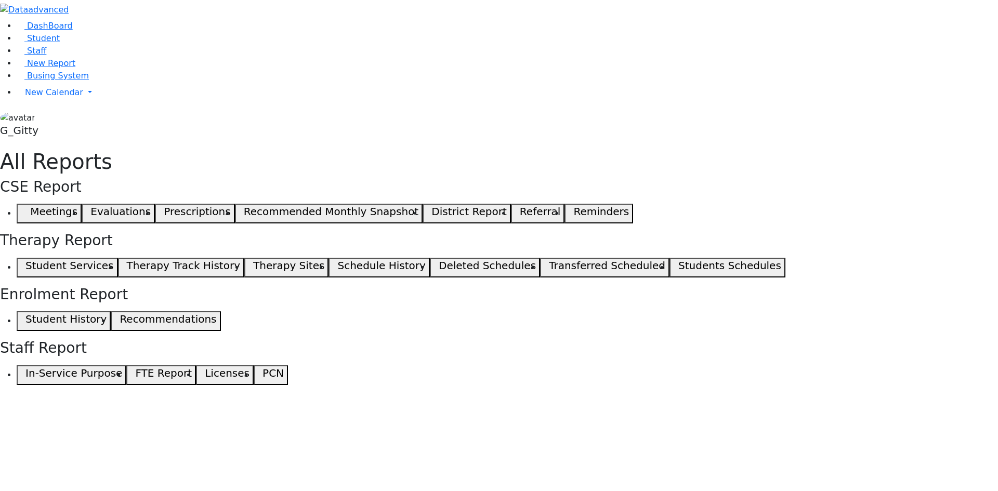
click at [25, 211] on icon "button" at bounding box center [23, 213] width 5 height 5
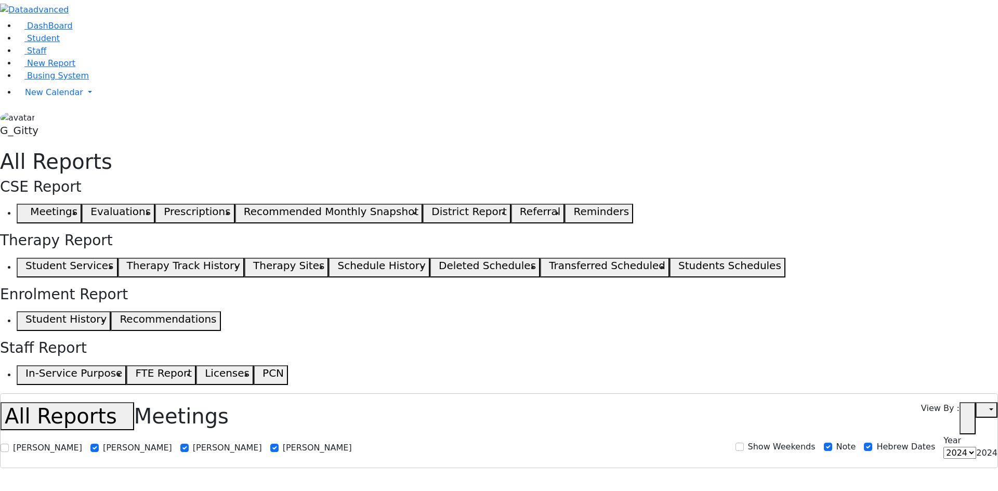
select select
click at [56, 81] on span "Busing System" at bounding box center [58, 76] width 62 height 10
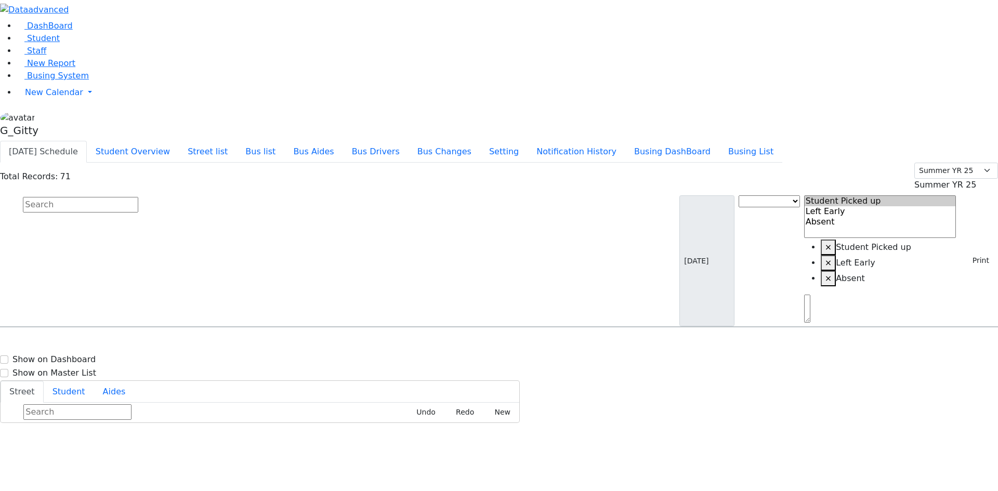
click at [138, 197] on input "text" at bounding box center [80, 205] width 115 height 16
type input "leb"
click at [83, 342] on h6 "[PERSON_NAME]" at bounding box center [45, 347] width 76 height 10
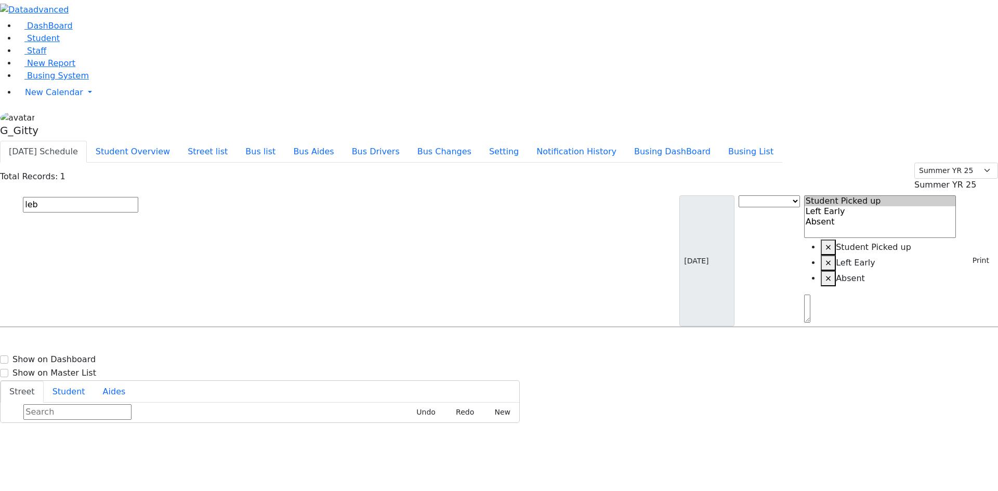
select select
drag, startPoint x: 961, startPoint y: 471, endPoint x: 933, endPoint y: 472, distance: 28.1
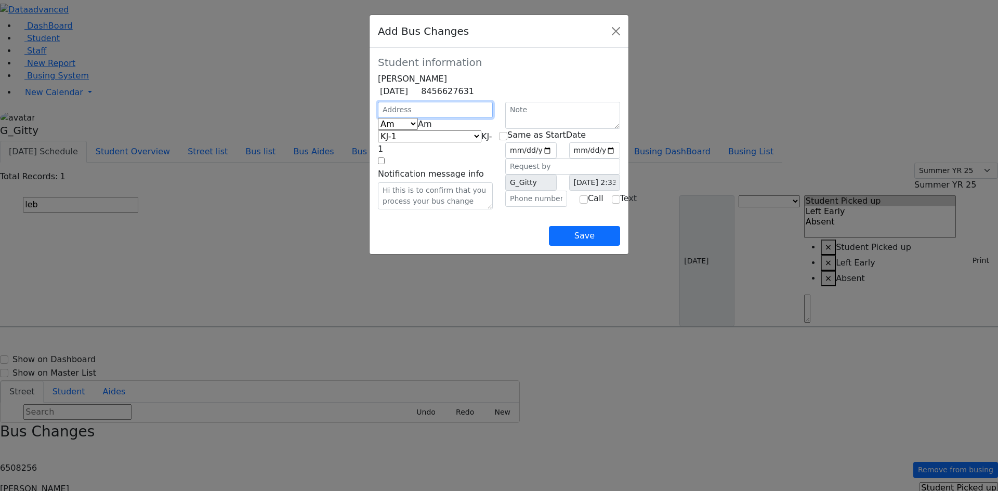
click at [378, 118] on input "text" at bounding box center [435, 110] width 115 height 16
type input "6 Meron Dr."
click at [418, 129] on span "Am" at bounding box center [425, 124] width 14 height 10
select select "2"
select select "278"
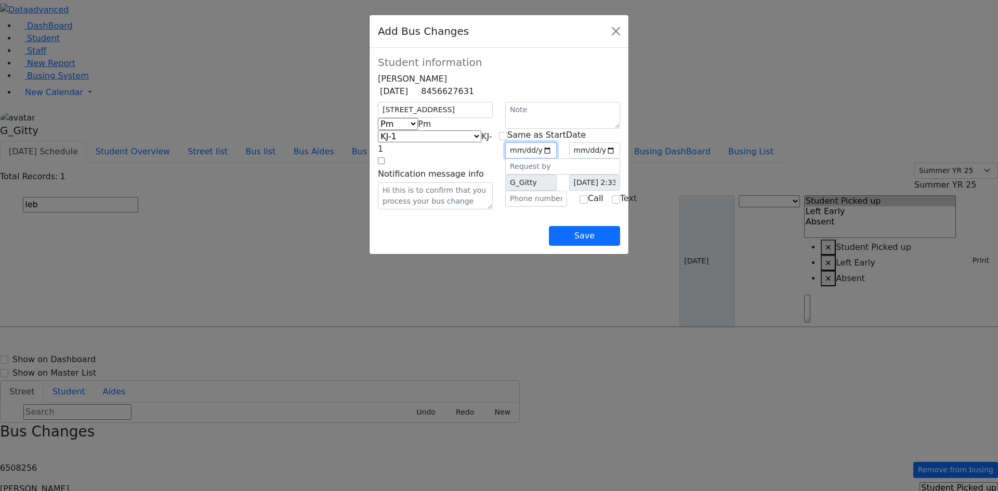
click at [556, 158] on input "date" at bounding box center [530, 150] width 51 height 16
type input "2025-08-12"
click at [521, 207] on input "text" at bounding box center [536, 199] width 62 height 16
type input "[PHONE_NUMBER]"
click at [501, 246] on div "Save" at bounding box center [499, 227] width 242 height 36
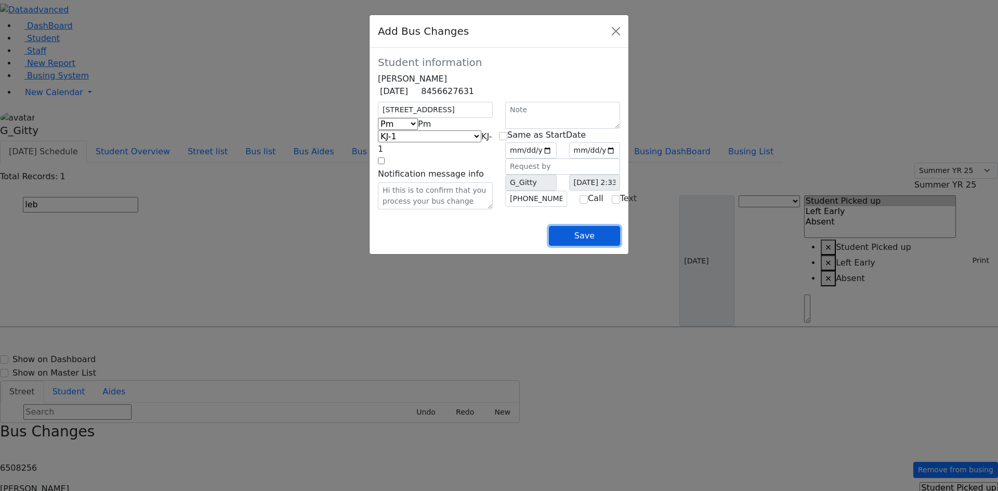
click at [620, 246] on button "Save" at bounding box center [584, 236] width 71 height 20
click at [620, 158] on input "date" at bounding box center [594, 150] width 51 height 16
type input "2025-08-12"
click at [542, 246] on div "Save" at bounding box center [499, 227] width 242 height 36
click at [619, 246] on button "Save" at bounding box center [584, 236] width 71 height 20
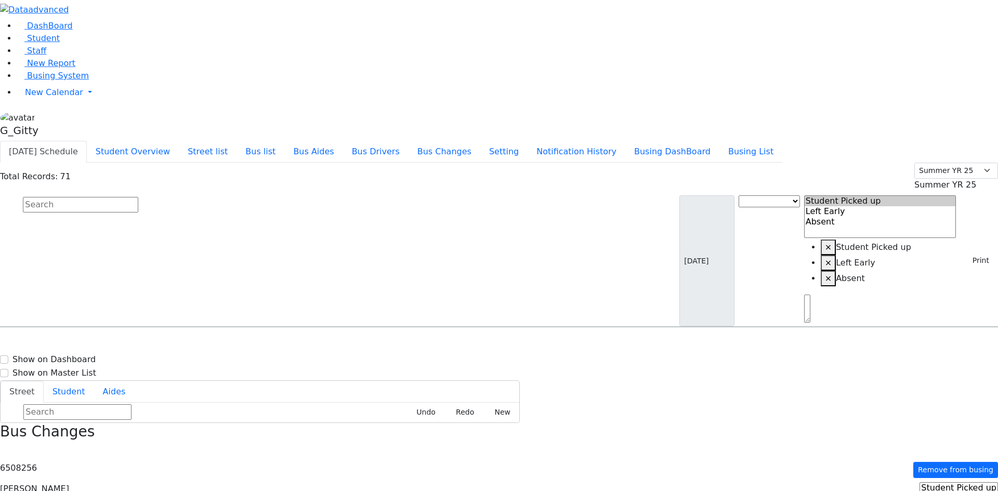
click at [138, 197] on input "text" at bounding box center [80, 205] width 115 height 16
type input "sura"
click at [494, 342] on h6 "ER-12" at bounding box center [413, 347] width 231 height 10
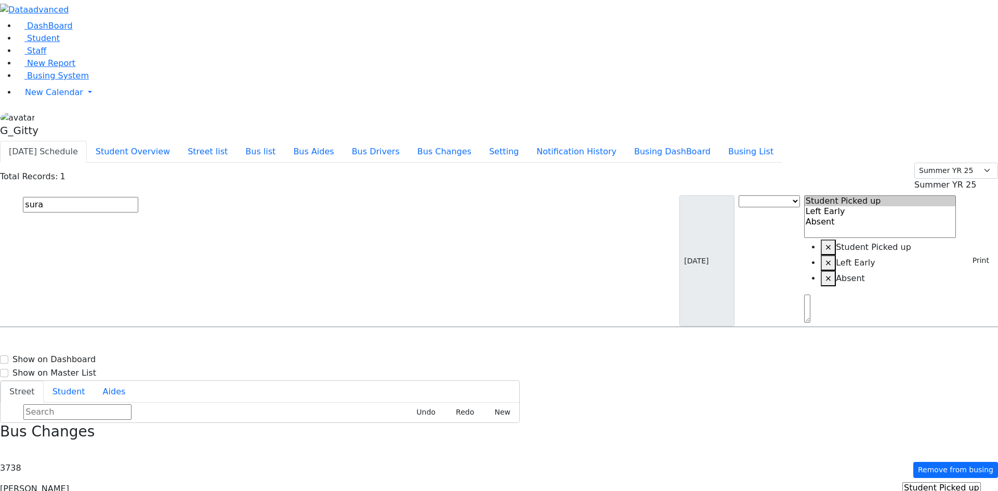
select select "1"
click at [138, 197] on input "text" at bounding box center [80, 205] width 115 height 16
type input "katin"
click at [500, 342] on h6 "KJ-2" at bounding box center [399, 347] width 202 height 10
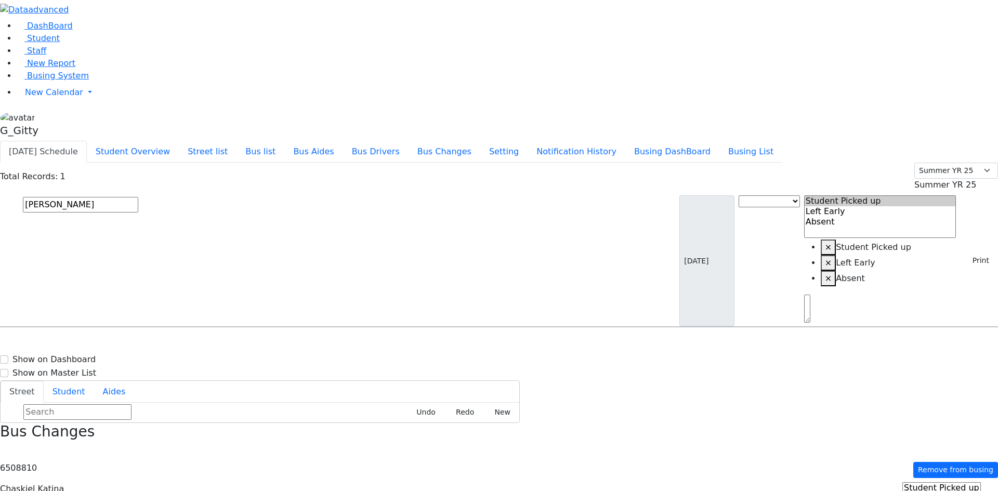
select select "1"
click at [138, 197] on input "text" at bounding box center [80, 205] width 115 height 16
type input "kraus"
drag, startPoint x: 594, startPoint y: 113, endPoint x: 689, endPoint y: 118, distance: 95.2
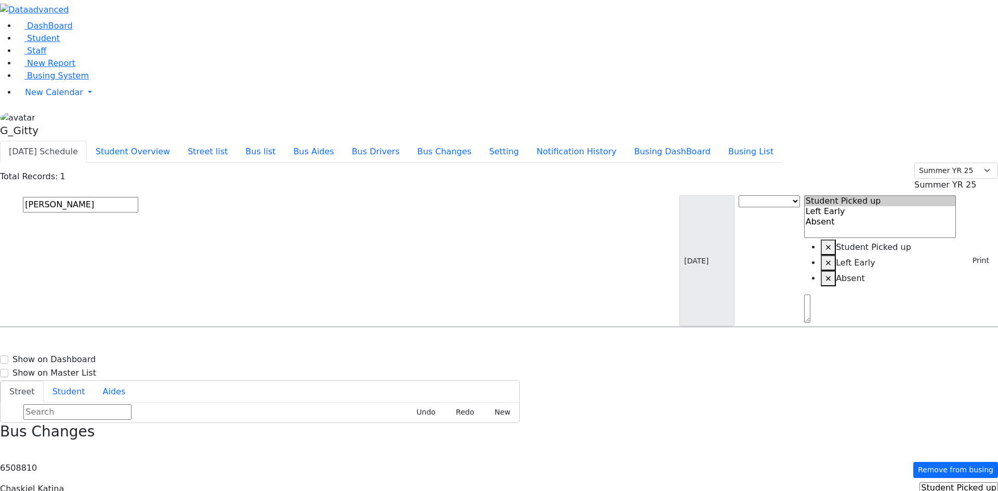
click at [529, 357] on h6 "[STREET_ADDRESS] -" at bounding box center [485, 362] width 87 height 10
select select "1"
click at [138, 197] on input "text" at bounding box center [80, 205] width 115 height 16
type input "feke"
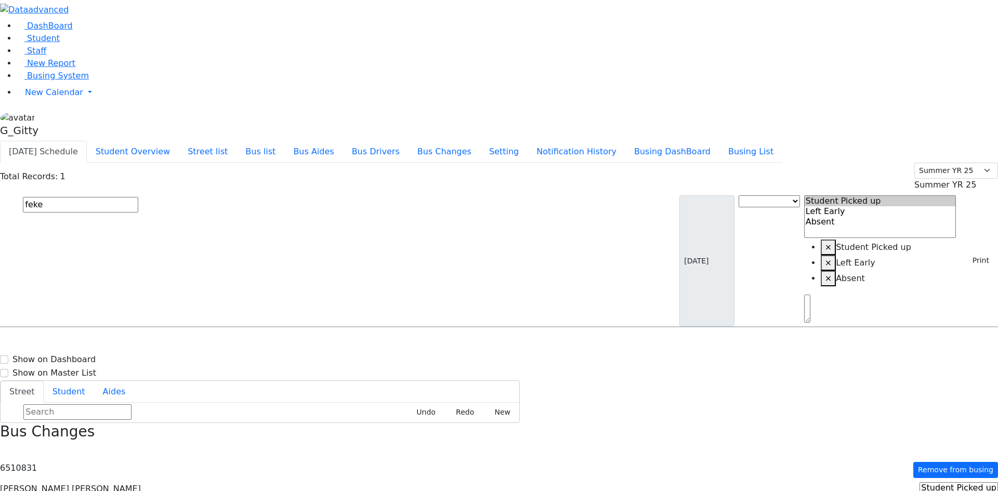
click at [432, 357] on h6 "143 Acres Rd. #301 - 8457836475" at bounding box center [365, 362] width 134 height 10
select select "2"
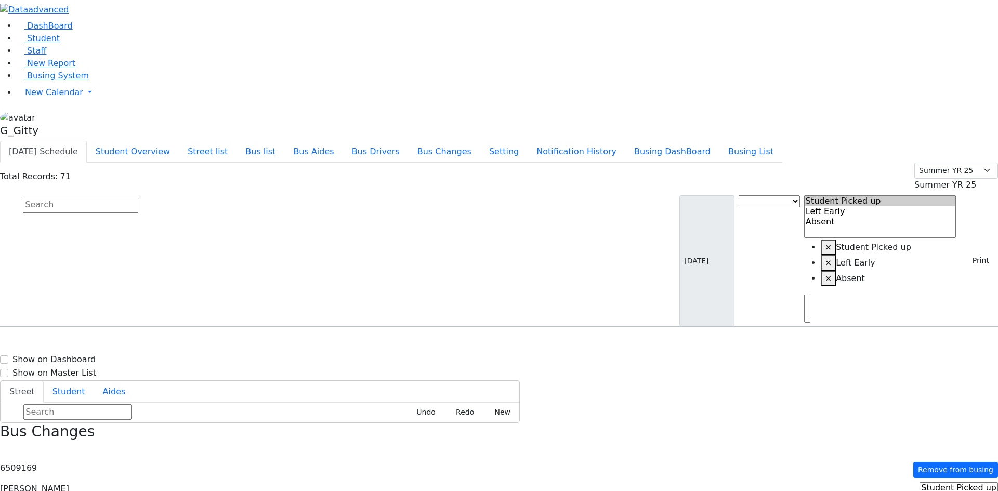
drag, startPoint x: 464, startPoint y: 64, endPoint x: 628, endPoint y: 64, distance: 163.7
click at [138, 197] on input "text" at bounding box center [80, 205] width 115 height 16
click at [6, 448] on icon "button" at bounding box center [4, 451] width 6 height 6
click at [967, 253] on button "Print" at bounding box center [977, 261] width 34 height 16
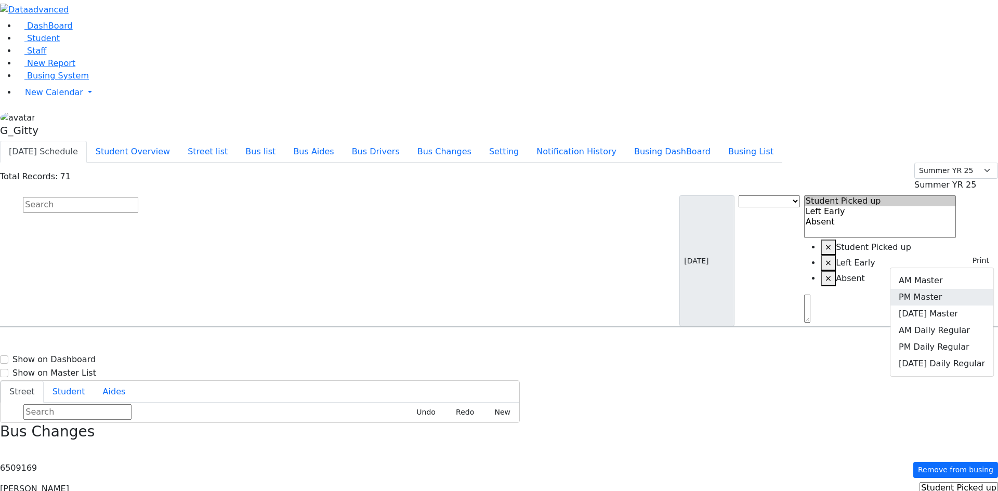
click at [932, 289] on link "PM Master" at bounding box center [941, 297] width 103 height 17
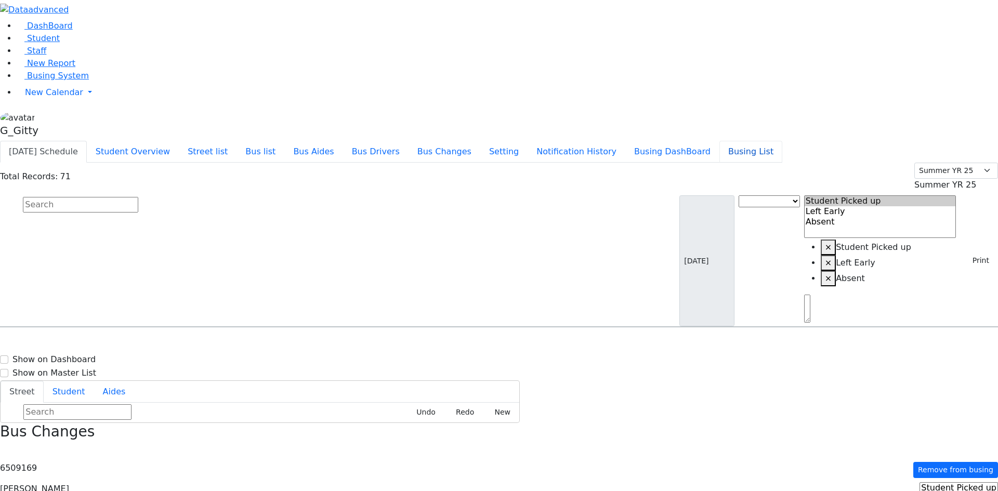
click at [773, 141] on button "Busing List" at bounding box center [750, 152] width 63 height 22
click at [43, 81] on link "Busing System" at bounding box center [53, 76] width 72 height 10
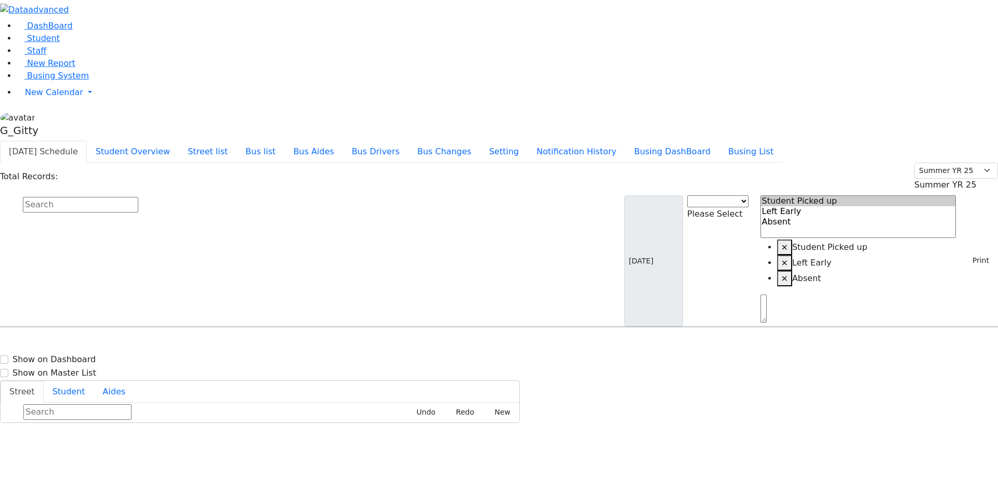
click at [138, 197] on input "text" at bounding box center [80, 205] width 115 height 16
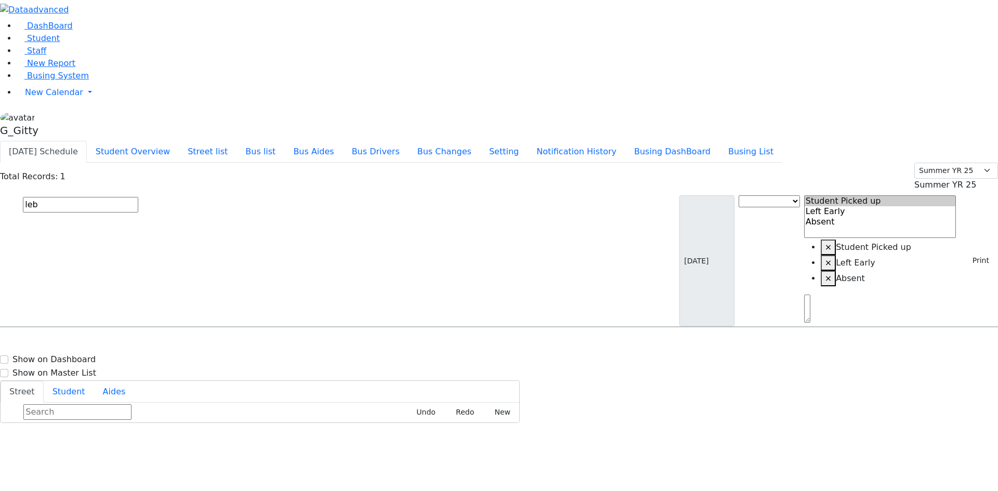
type input "leb"
click at [83, 342] on h6 "[PERSON_NAME]" at bounding box center [45, 347] width 76 height 10
select select
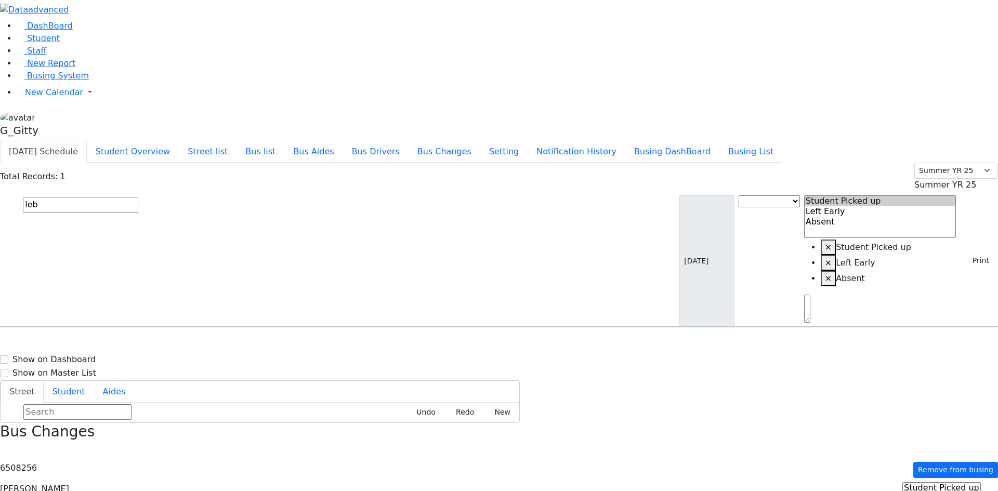
click at [982, 423] on div "Bus Changes" at bounding box center [499, 440] width 998 height 35
click at [6, 448] on icon "button" at bounding box center [4, 451] width 6 height 6
click at [754, 141] on button "Busing List" at bounding box center [750, 152] width 63 height 22
